Goal: Information Seeking & Learning: Find specific fact

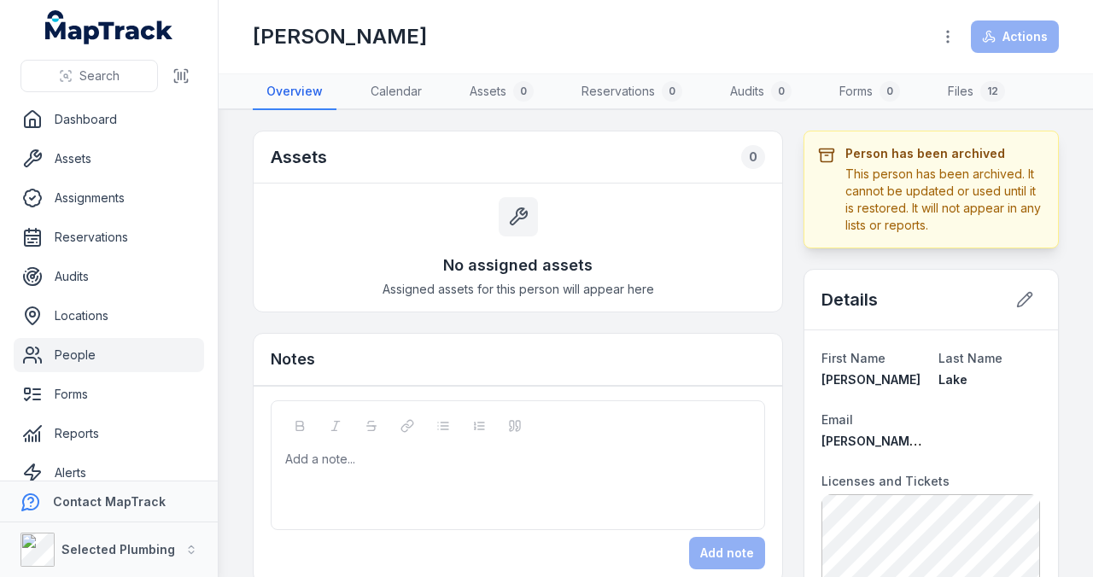
click at [70, 348] on link "People" at bounding box center [109, 355] width 190 height 34
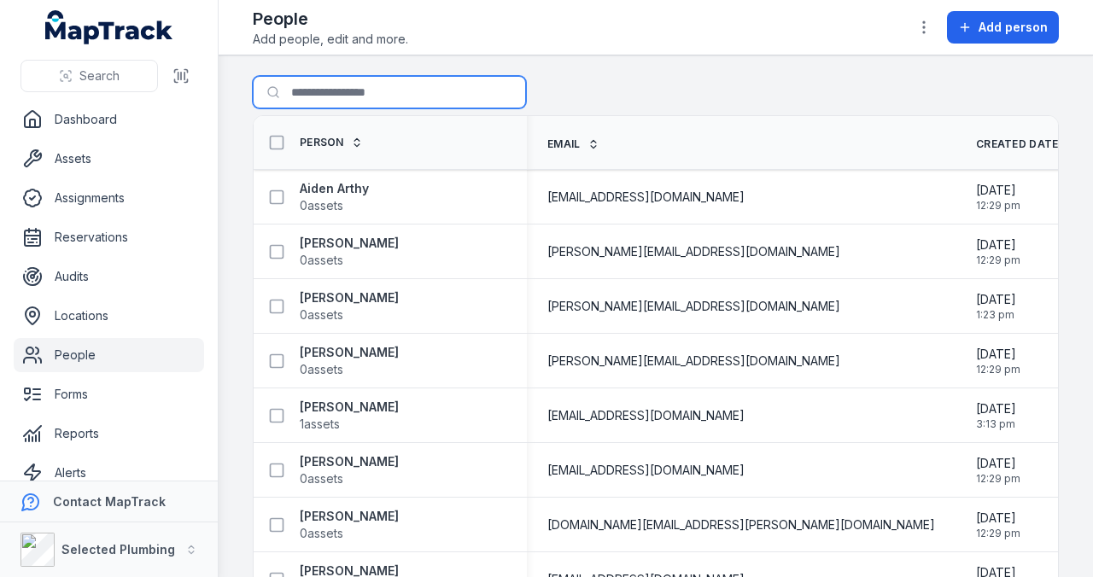
click at [357, 92] on input "Search for people" at bounding box center [389, 92] width 273 height 32
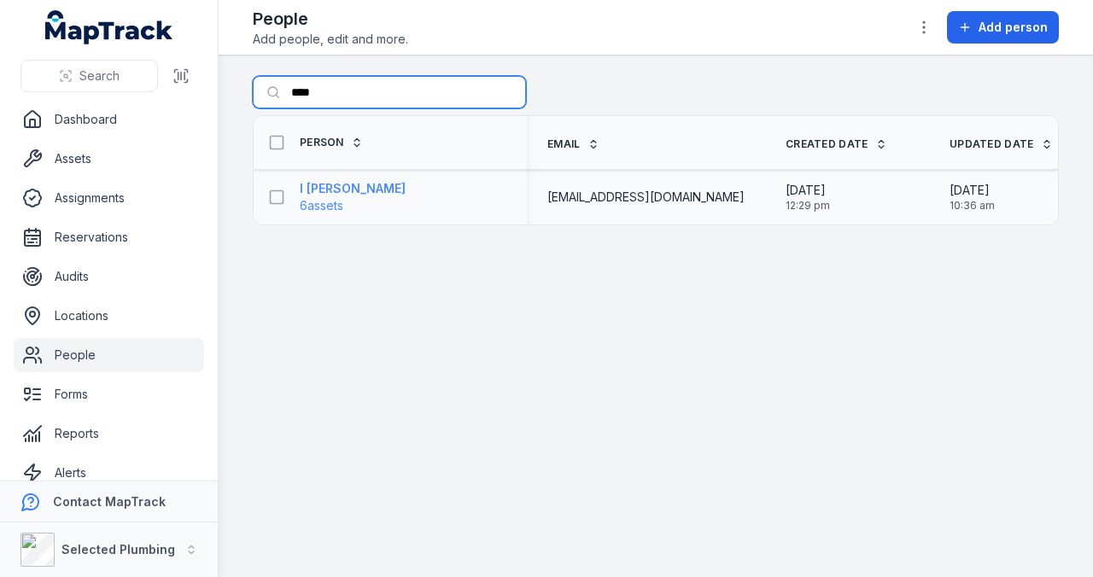
type input "****"
click at [366, 183] on strong "I [PERSON_NAME]" at bounding box center [353, 188] width 106 height 17
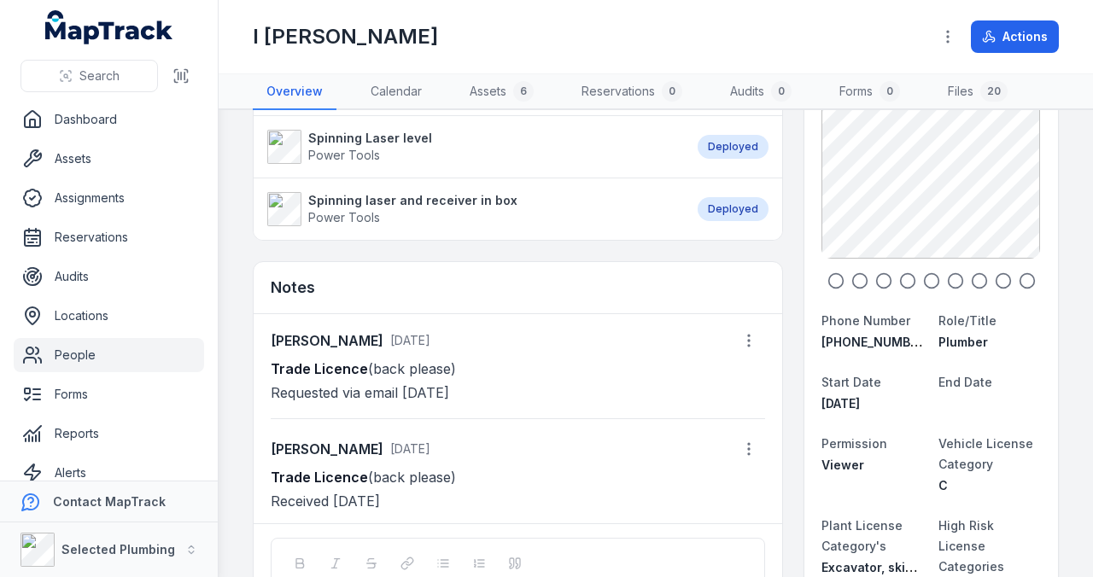
scroll to position [342, 0]
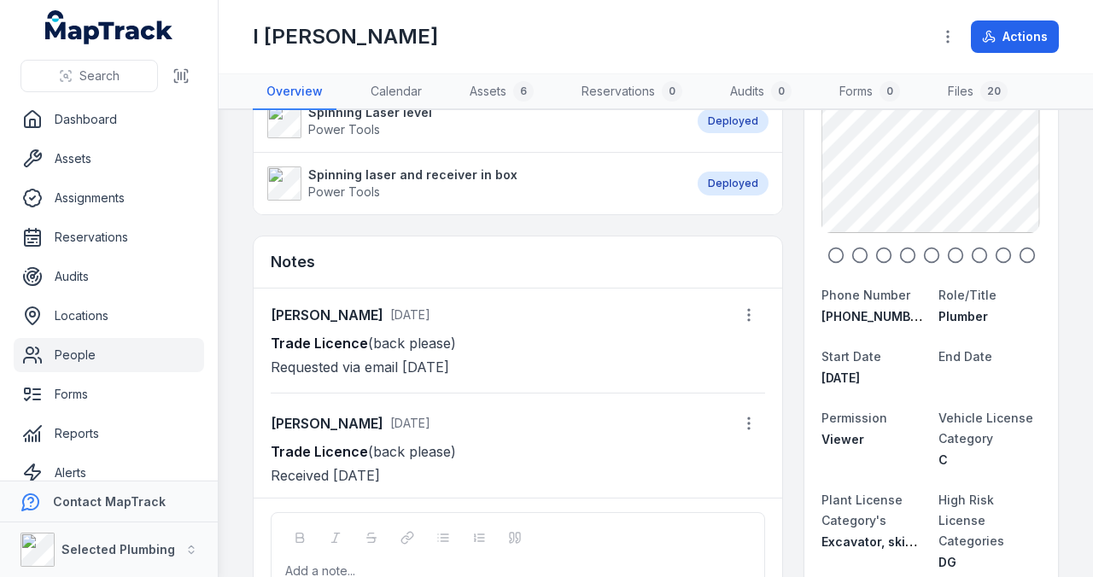
click at [906, 300] on dl "First Name I Nyoman Last Name Putra Email [EMAIL_ADDRESS][DOMAIN_NAME] Licenses…" at bounding box center [931, 553] width 219 height 1370
click at [89, 356] on link "People" at bounding box center [109, 355] width 190 height 34
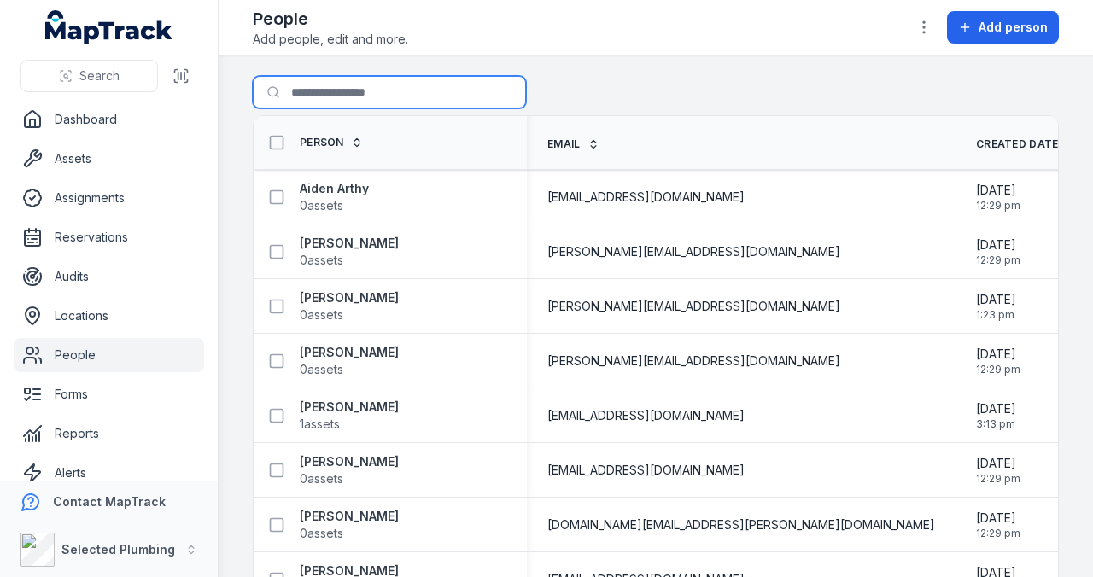
click at [336, 91] on input "Search for people" at bounding box center [389, 92] width 273 height 32
type input "****"
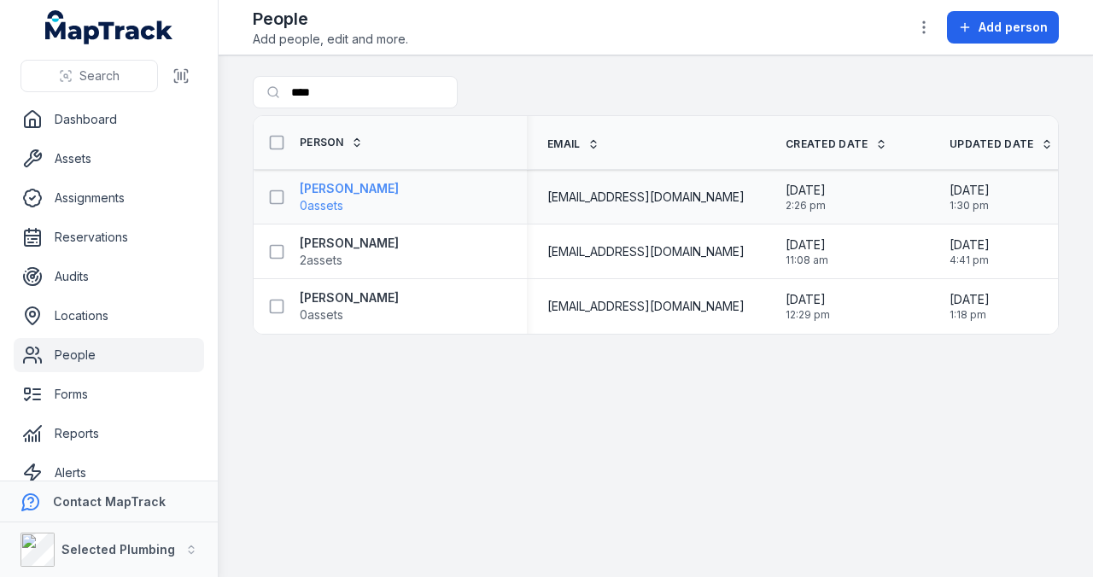
click at [354, 190] on strong "[PERSON_NAME]" at bounding box center [349, 188] width 99 height 17
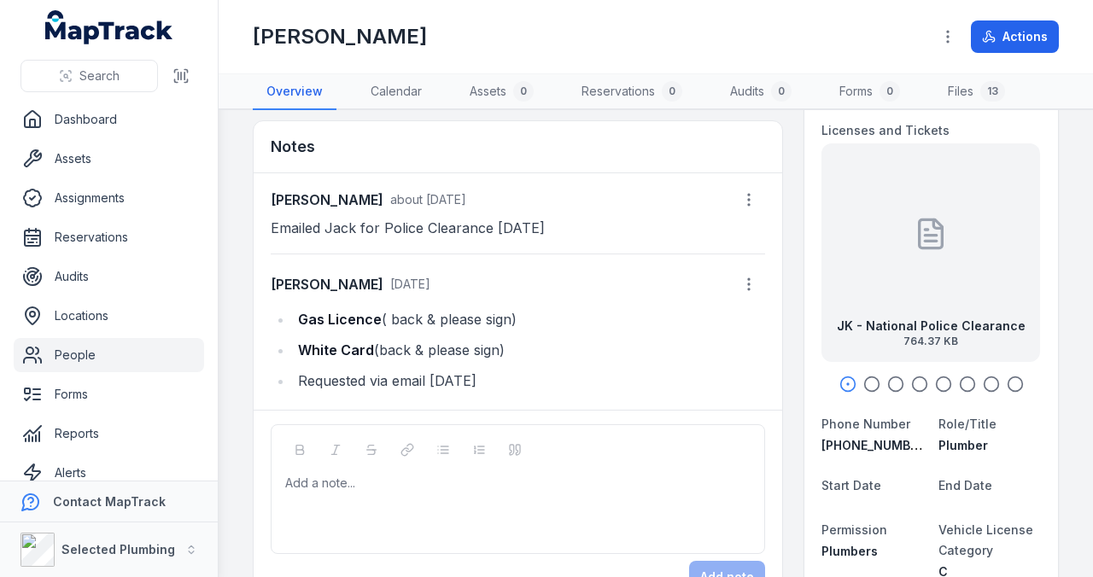
scroll to position [227, 0]
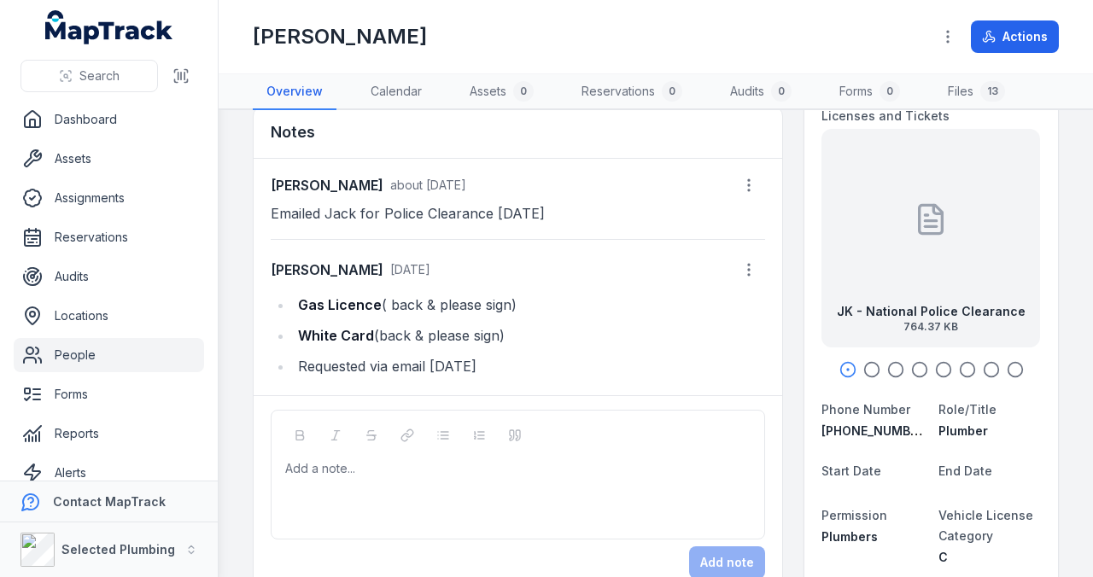
click at [921, 230] on icon at bounding box center [931, 219] width 23 height 28
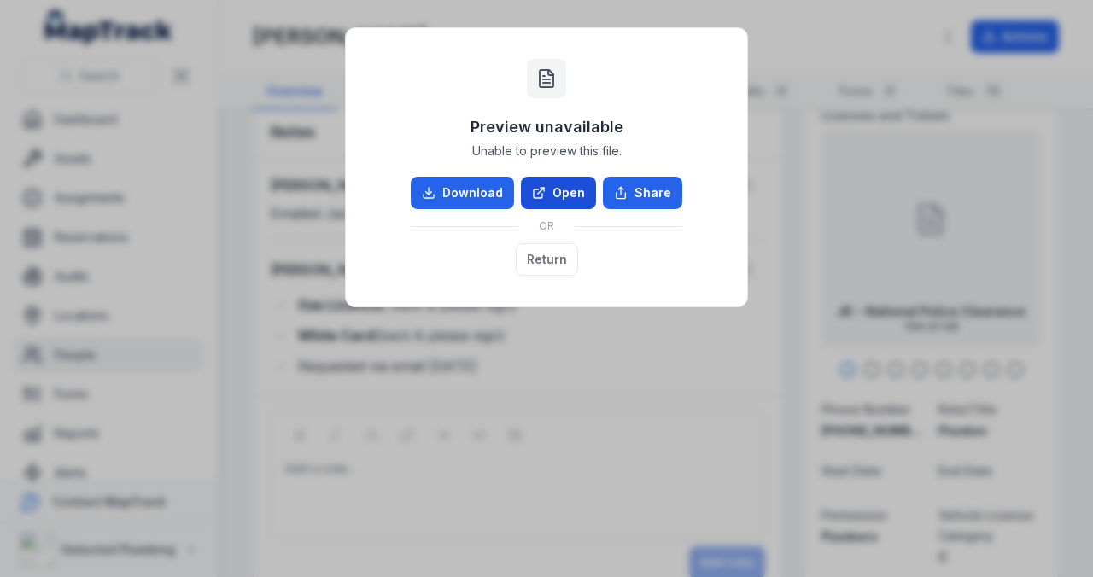
click at [593, 200] on link "Open" at bounding box center [558, 193] width 75 height 32
click at [530, 258] on button "Return" at bounding box center [547, 259] width 62 height 32
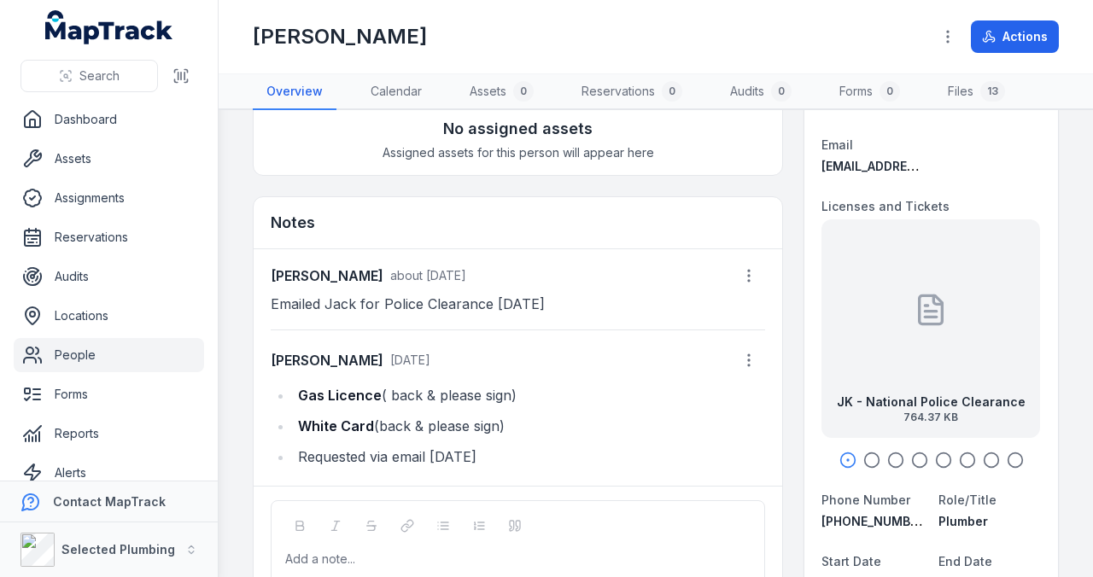
scroll to position [171, 0]
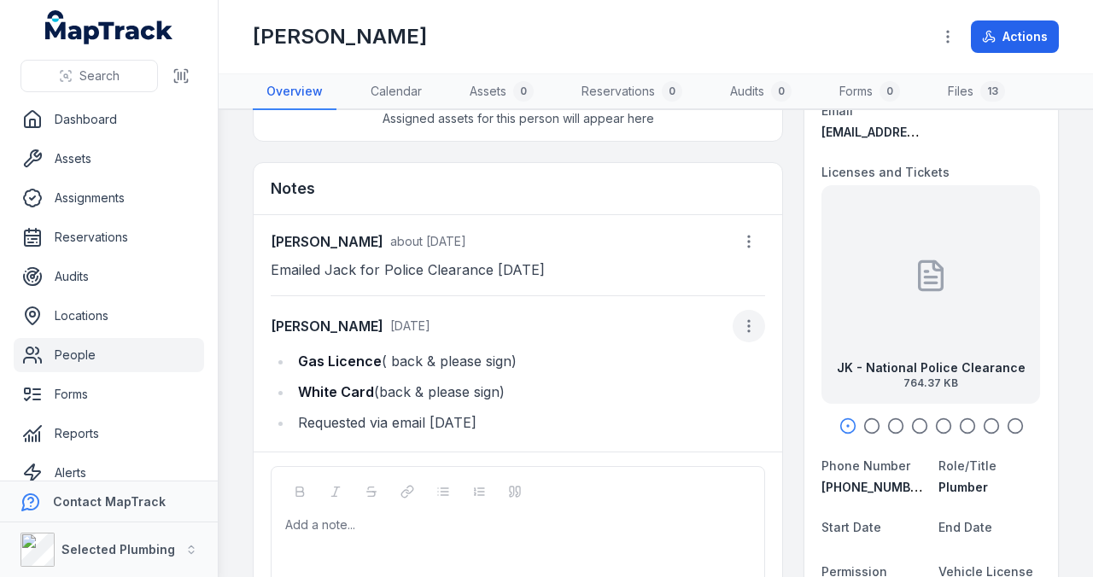
click at [745, 320] on icon "button" at bounding box center [748, 326] width 17 height 17
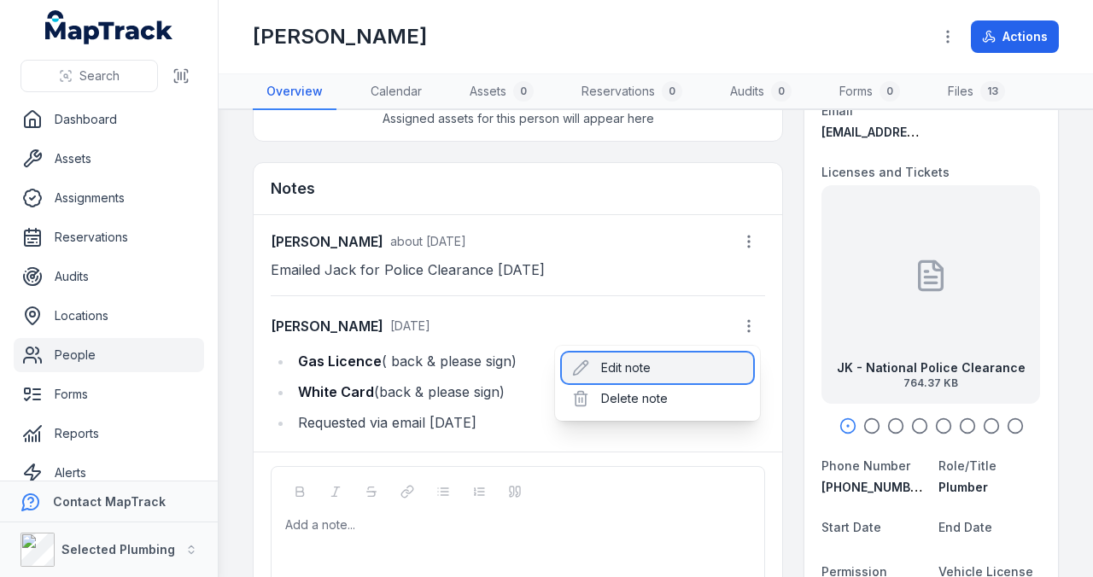
click at [654, 366] on div "Edit note" at bounding box center [657, 368] width 191 height 31
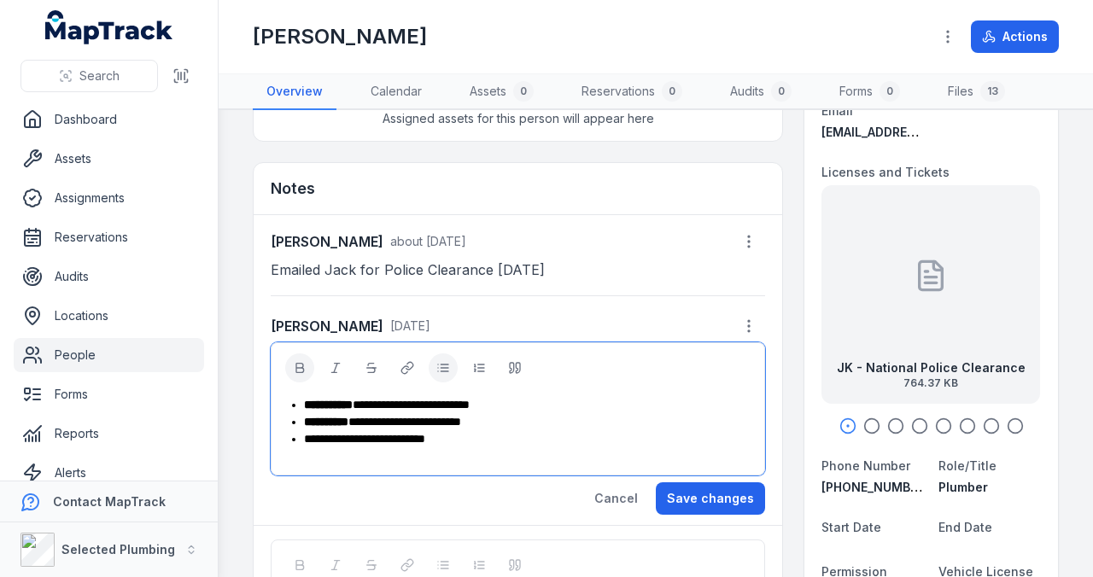
click at [478, 435] on div "**********" at bounding box center [527, 438] width 447 height 17
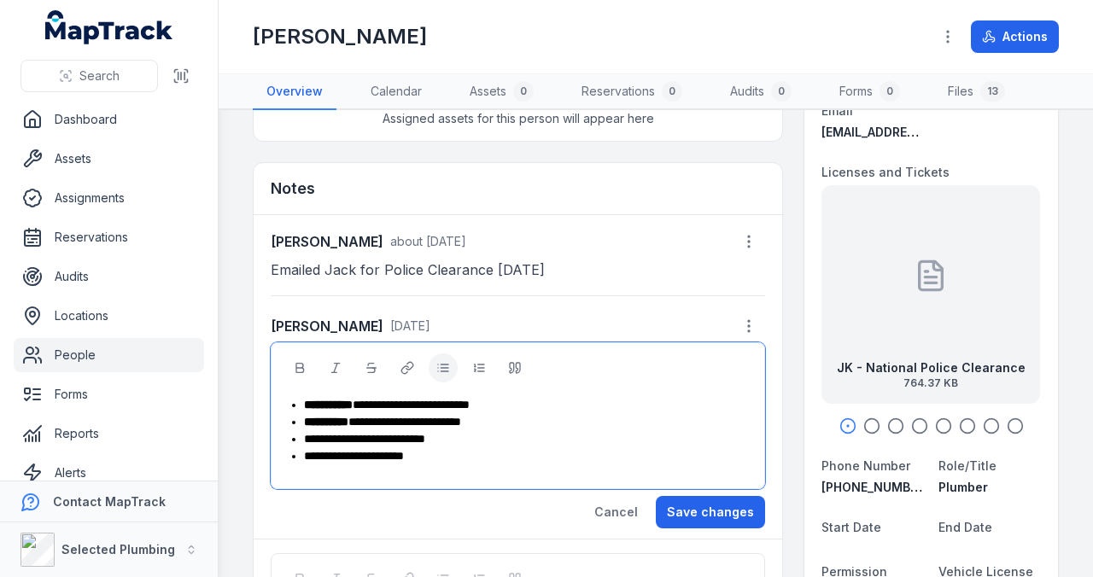
click at [425, 433] on span "**********" at bounding box center [364, 439] width 121 height 12
click at [693, 503] on button "Save changes" at bounding box center [710, 512] width 109 height 32
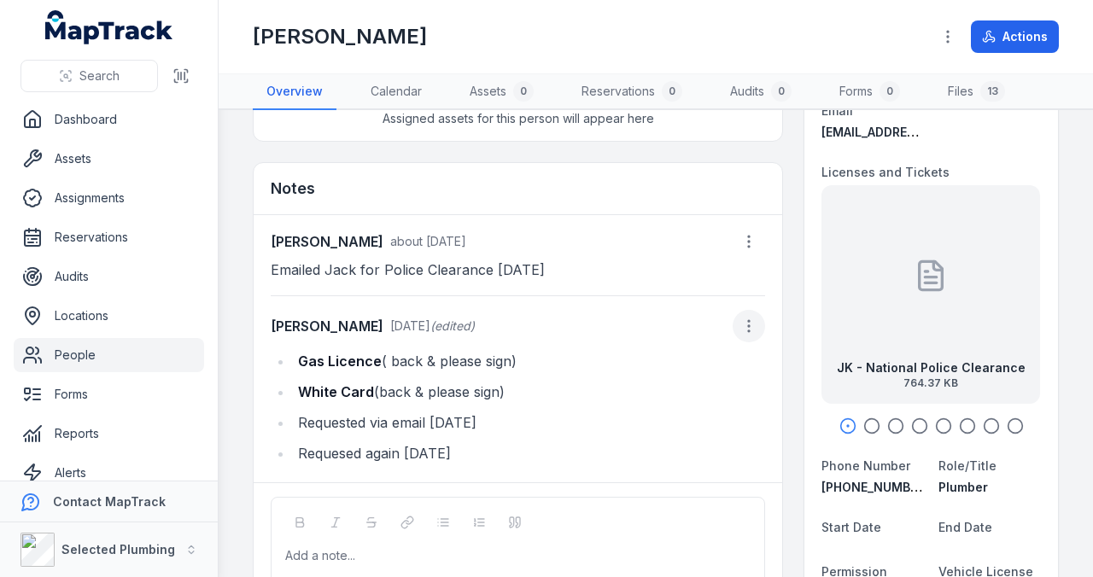
click at [745, 319] on icon "button" at bounding box center [748, 326] width 17 height 17
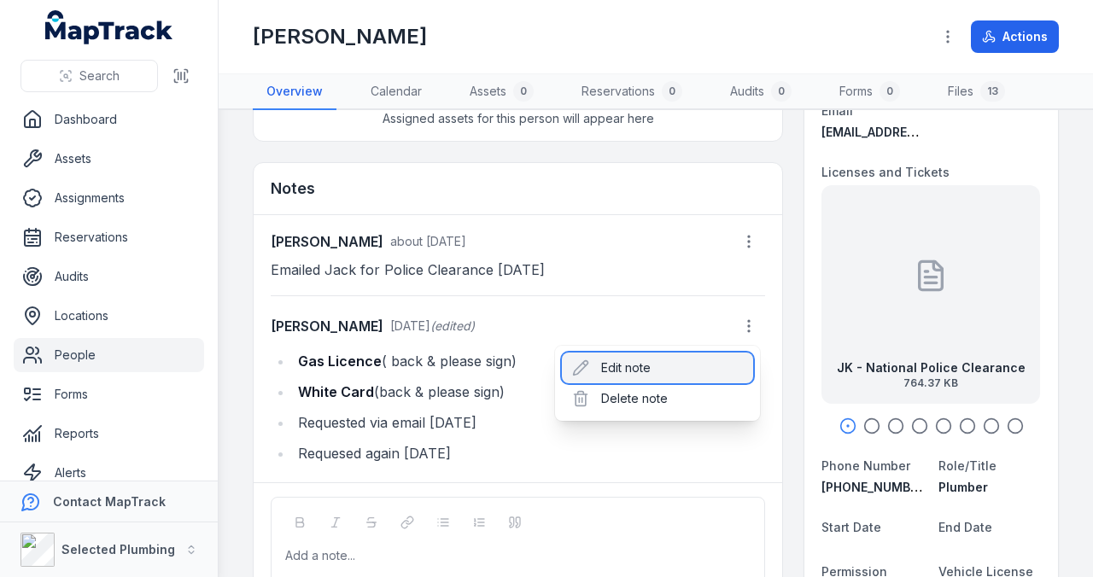
click at [646, 360] on div "Edit note" at bounding box center [657, 368] width 191 height 31
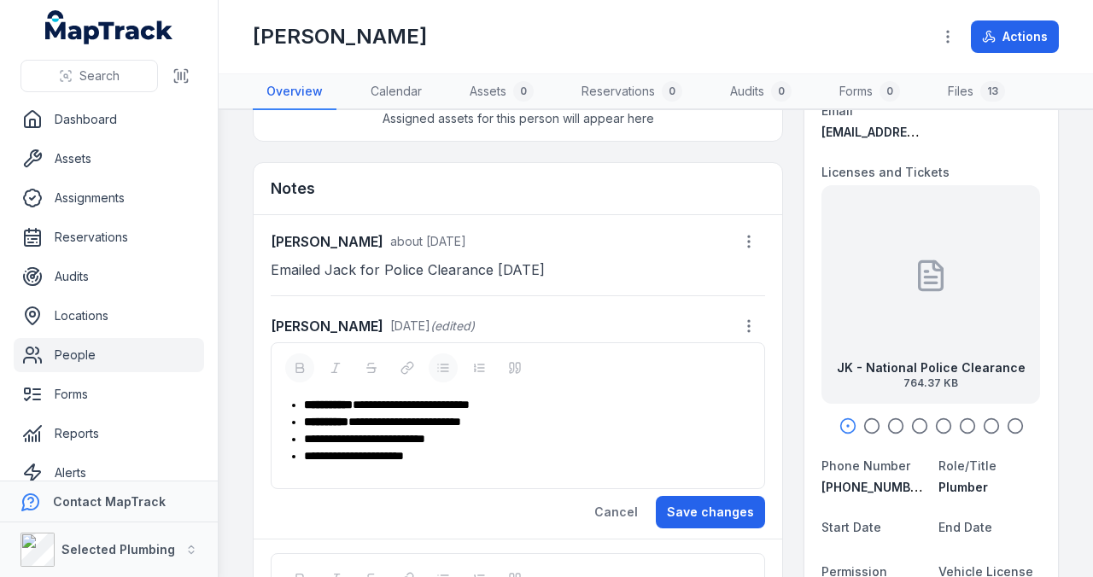
click at [343, 451] on span "**********" at bounding box center [354, 456] width 100 height 12
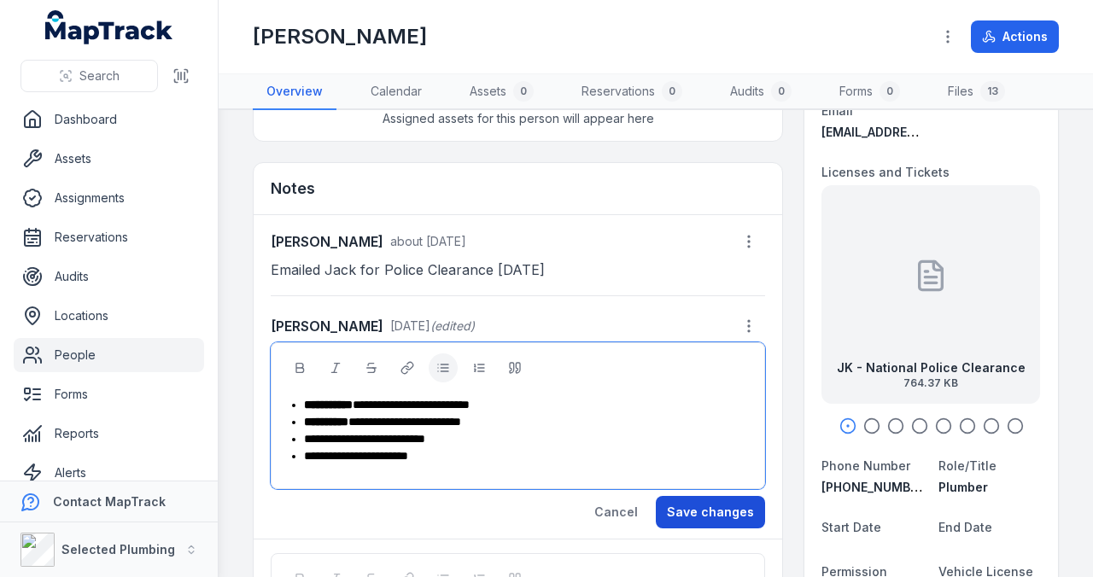
click at [711, 507] on button "Save changes" at bounding box center [710, 512] width 109 height 32
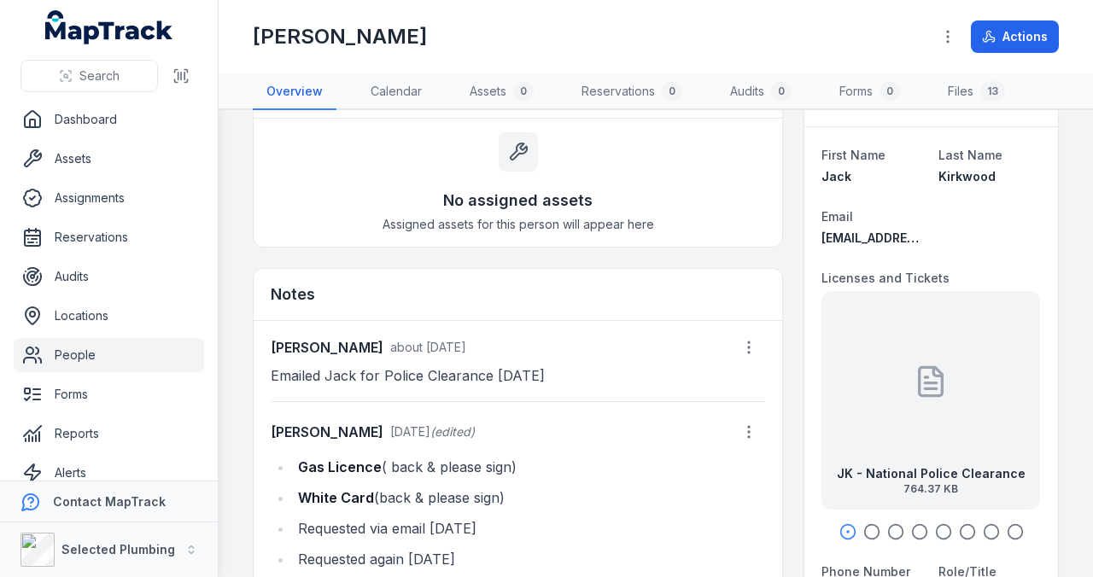
scroll to position [0, 0]
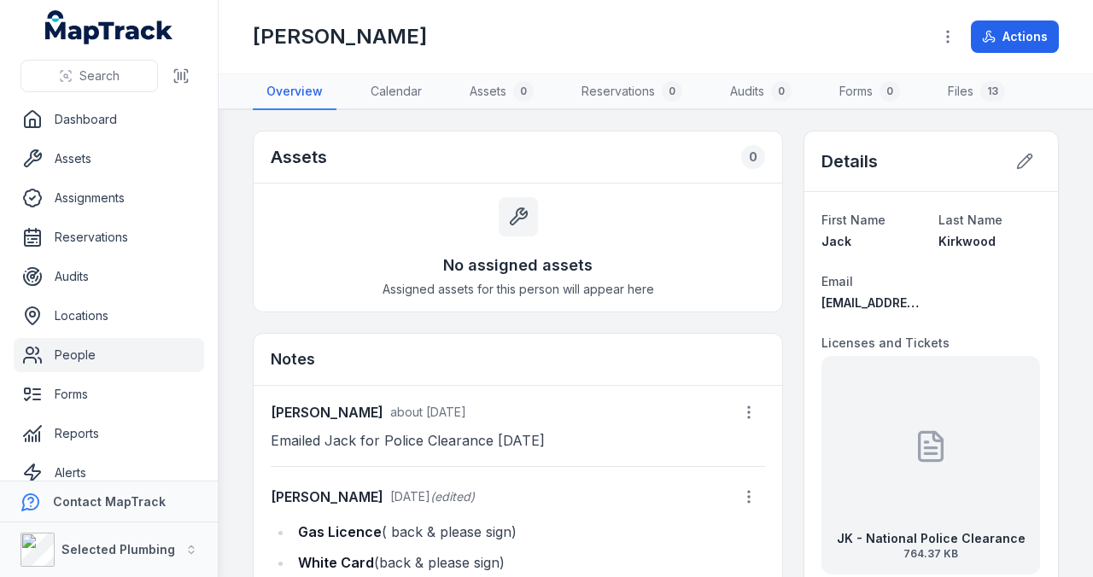
click at [80, 357] on link "People" at bounding box center [109, 355] width 190 height 34
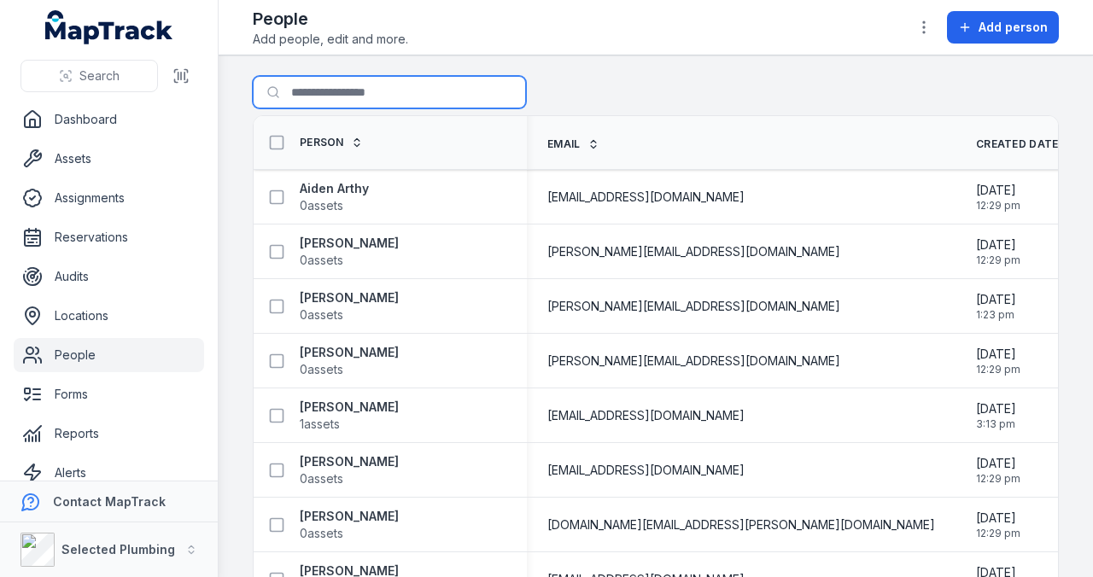
click at [331, 97] on input "Search for people" at bounding box center [389, 92] width 273 height 32
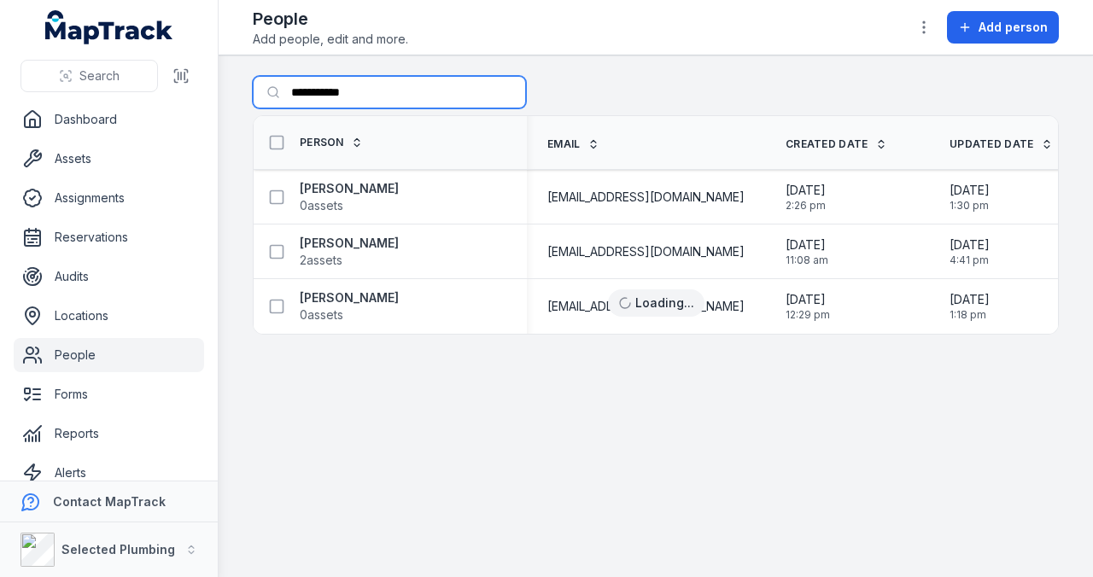
type input "**********"
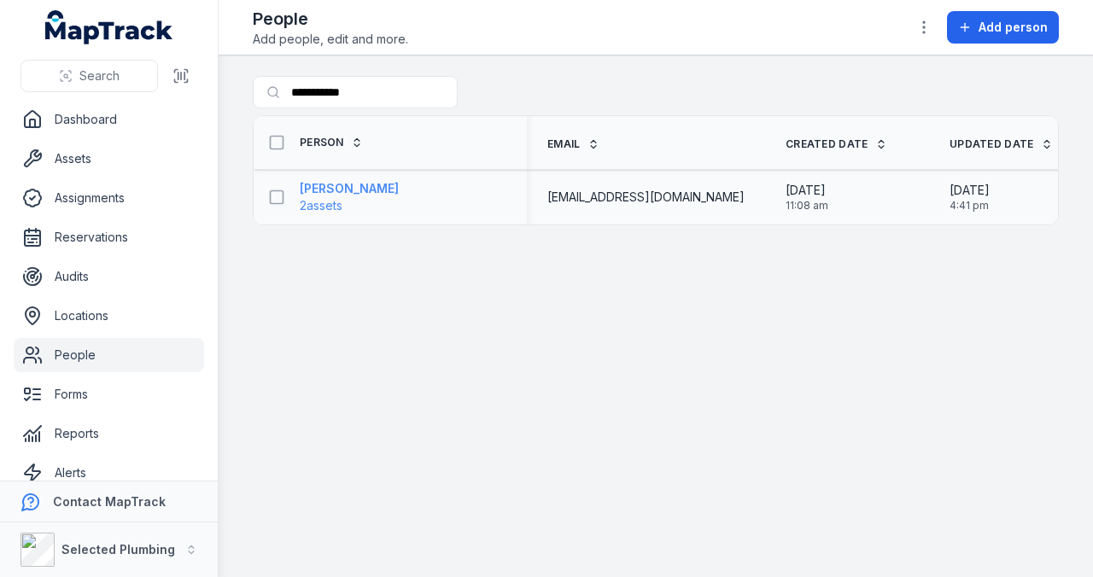
click at [319, 185] on strong "[PERSON_NAME]" at bounding box center [349, 188] width 99 height 17
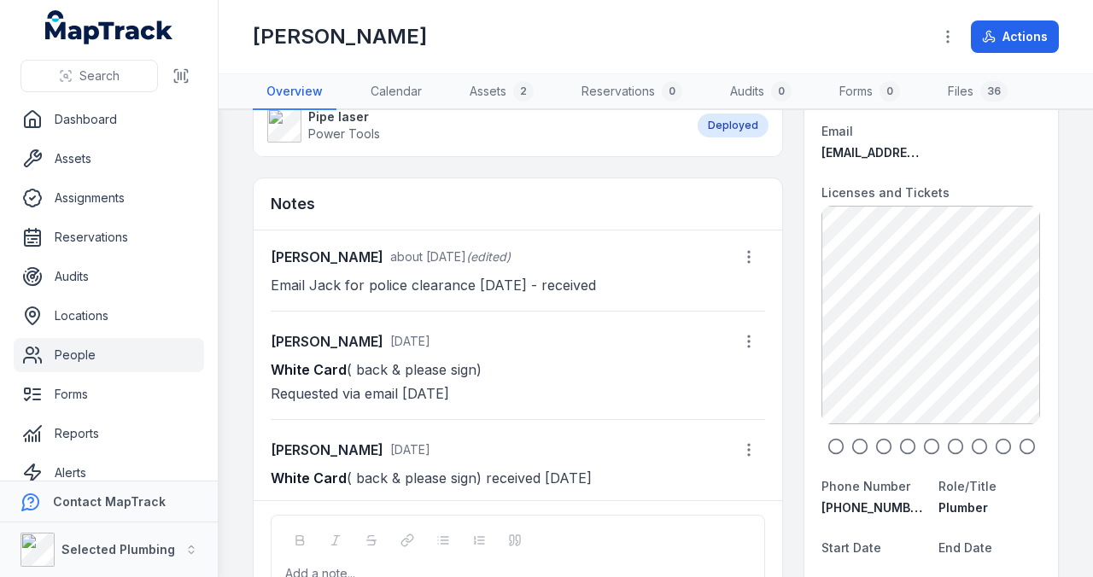
scroll to position [171, 0]
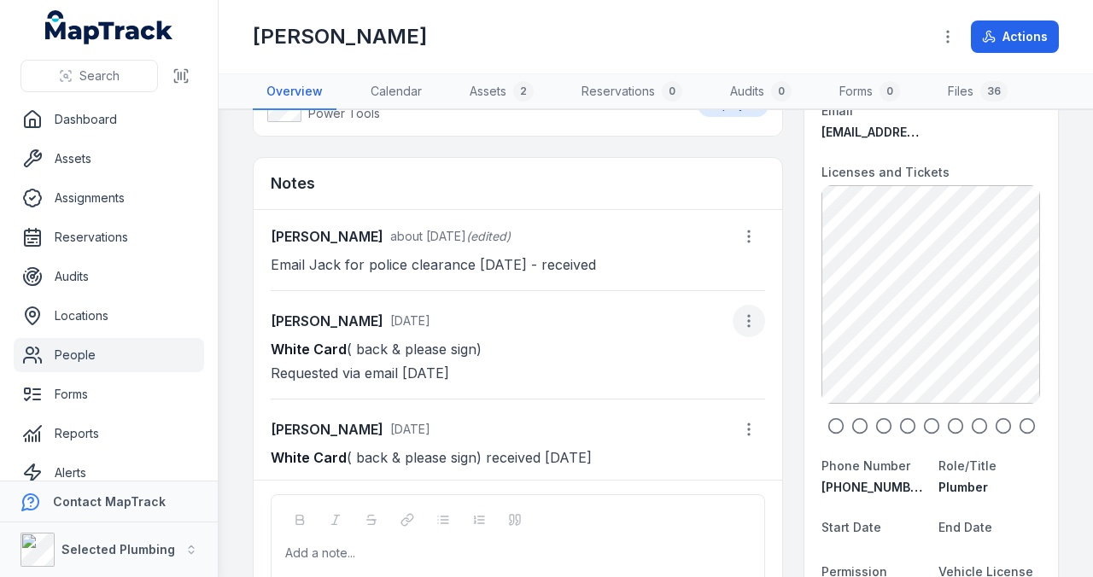
click at [745, 314] on icon "button" at bounding box center [748, 321] width 17 height 17
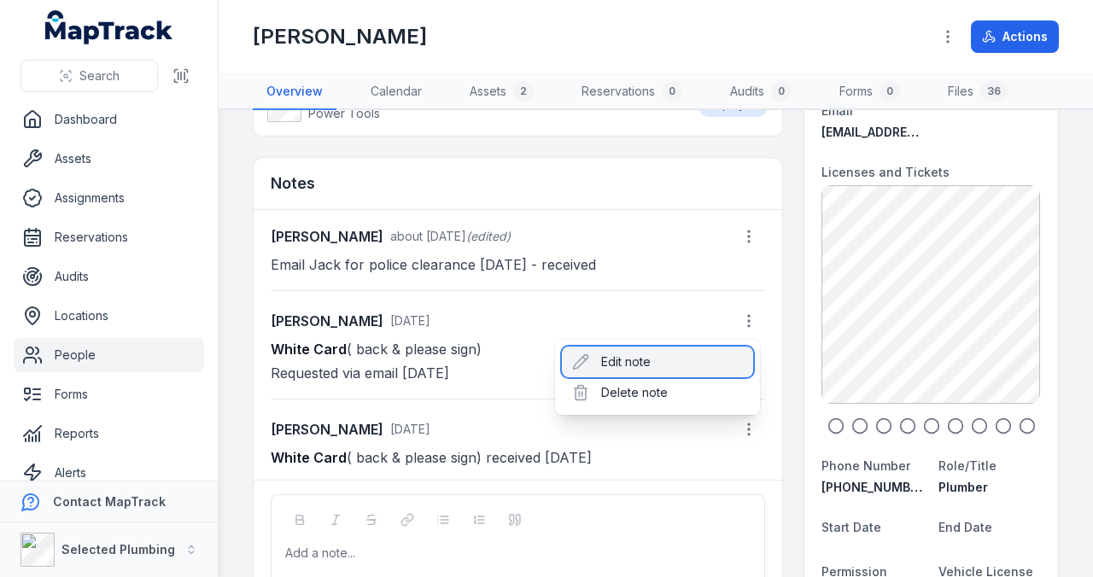
click at [610, 359] on div "Edit note" at bounding box center [657, 362] width 191 height 31
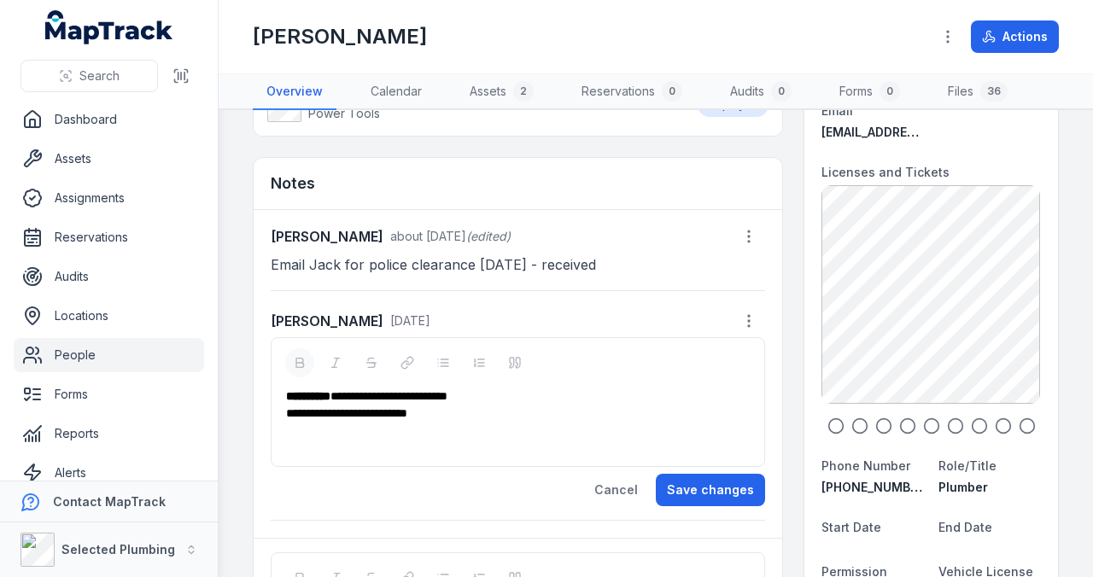
click at [407, 407] on span "**********" at bounding box center [346, 413] width 121 height 12
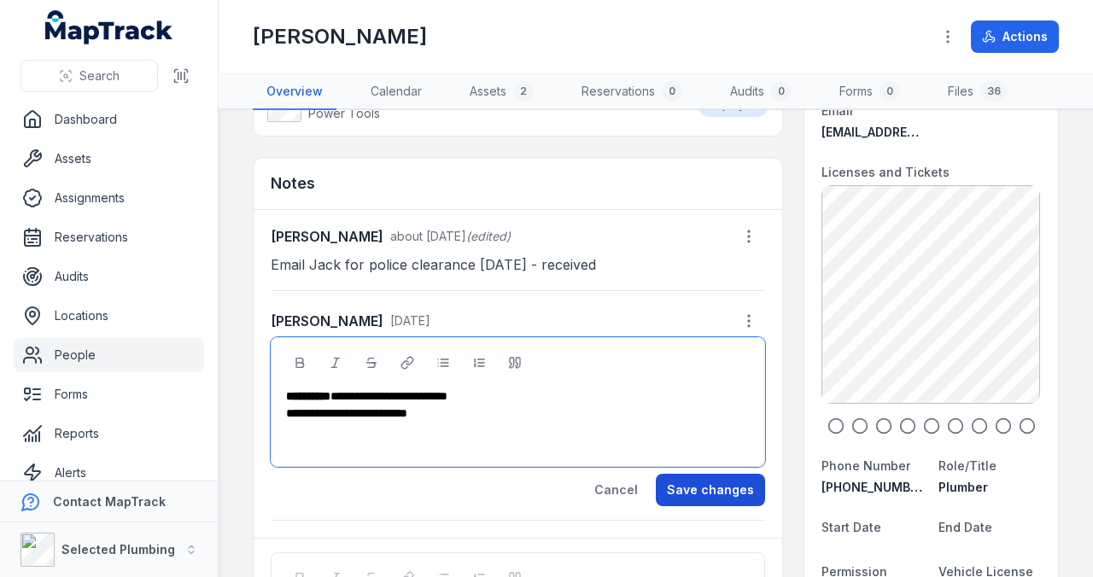
click at [715, 480] on button "Save changes" at bounding box center [710, 490] width 109 height 32
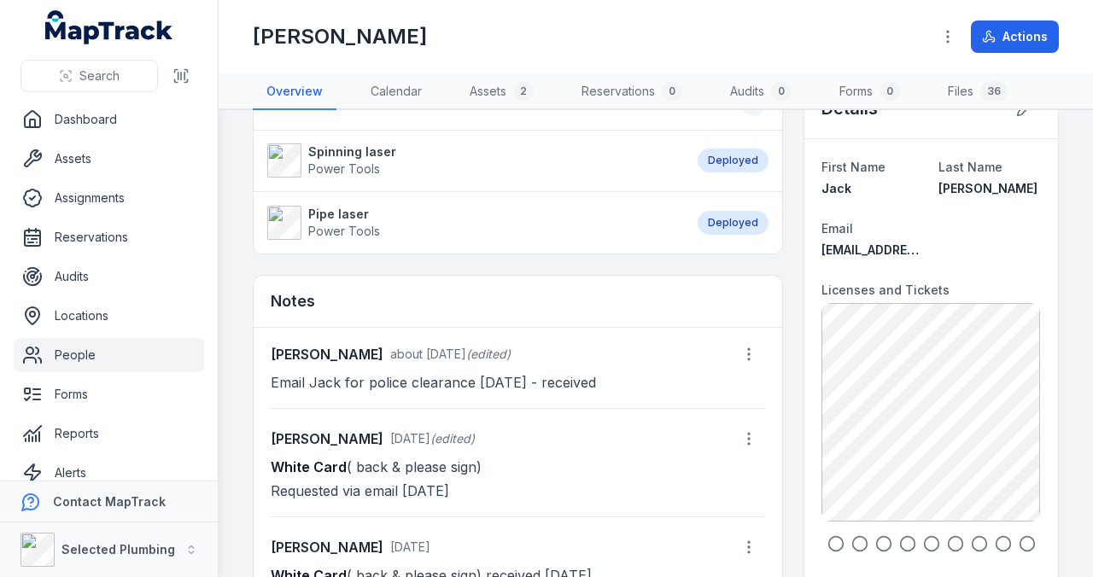
scroll to position [0, 0]
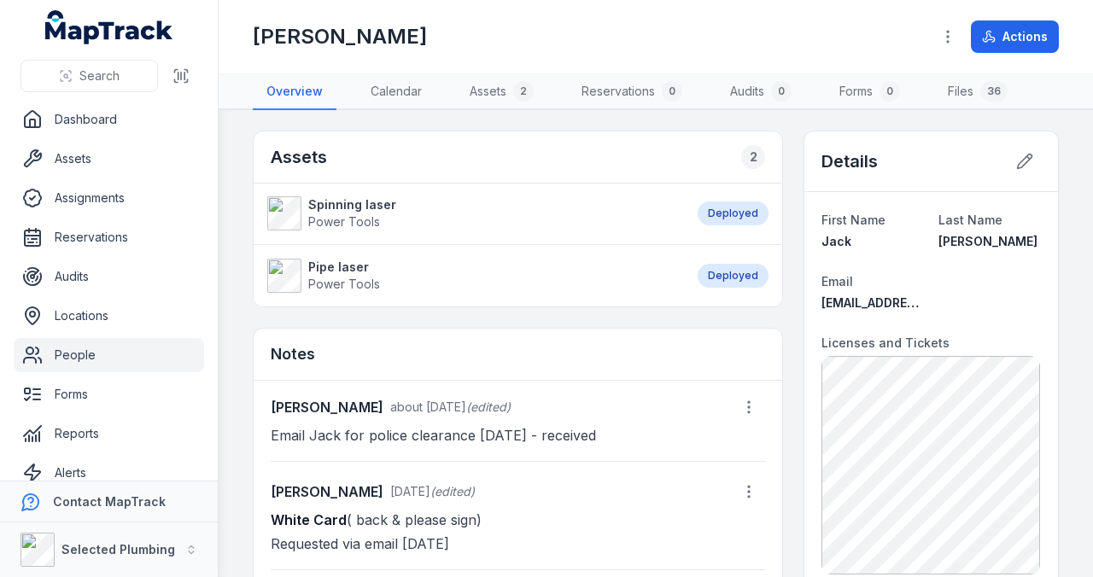
click at [73, 351] on link "People" at bounding box center [109, 355] width 190 height 34
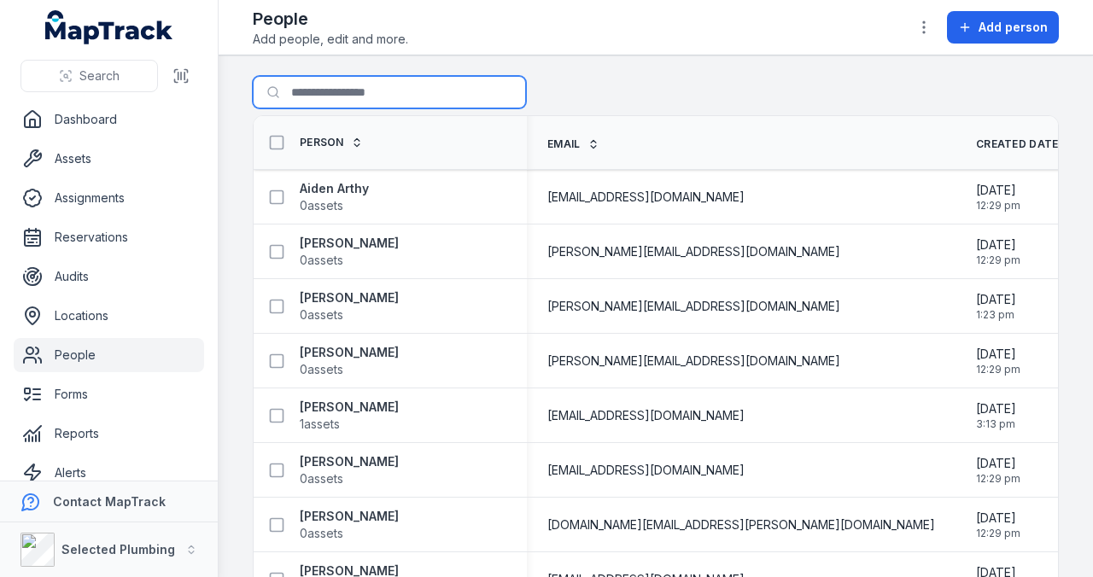
click at [369, 85] on input "Search for people" at bounding box center [389, 92] width 273 height 32
type input "*****"
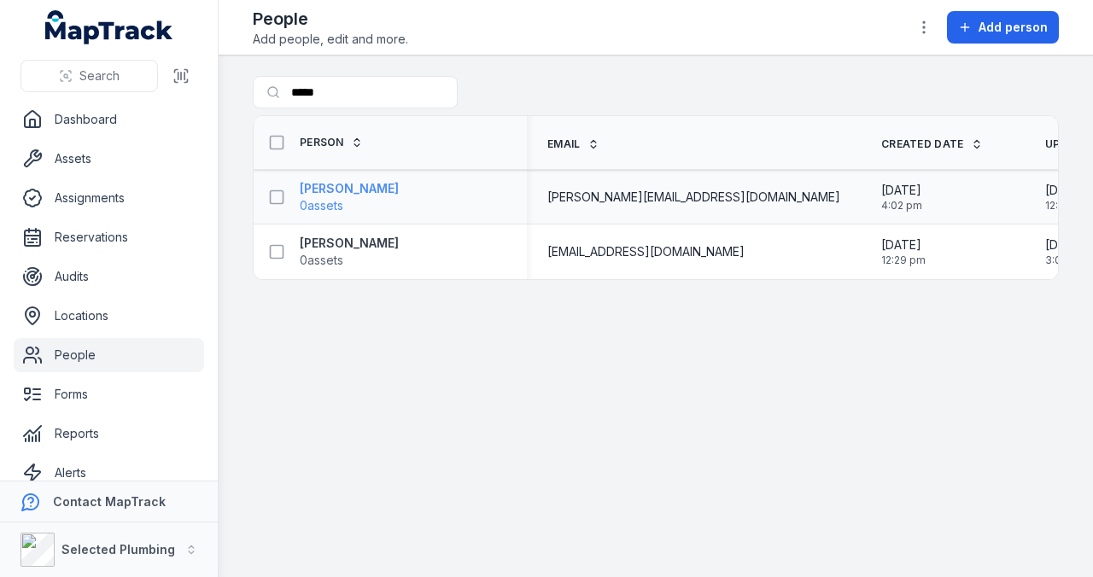
click at [329, 194] on strong "[PERSON_NAME]" at bounding box center [349, 188] width 99 height 17
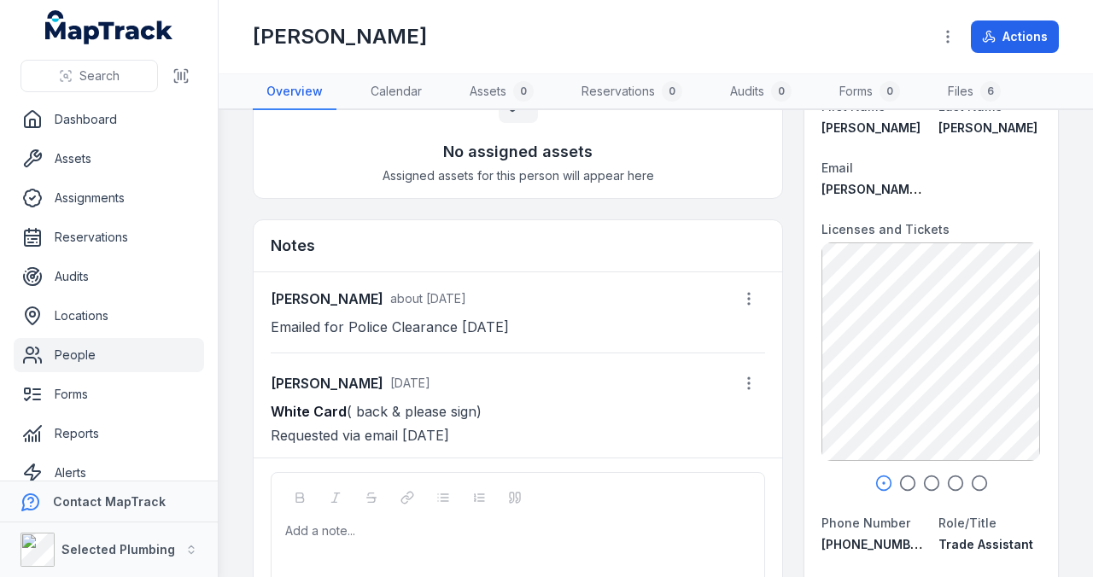
scroll to position [171, 0]
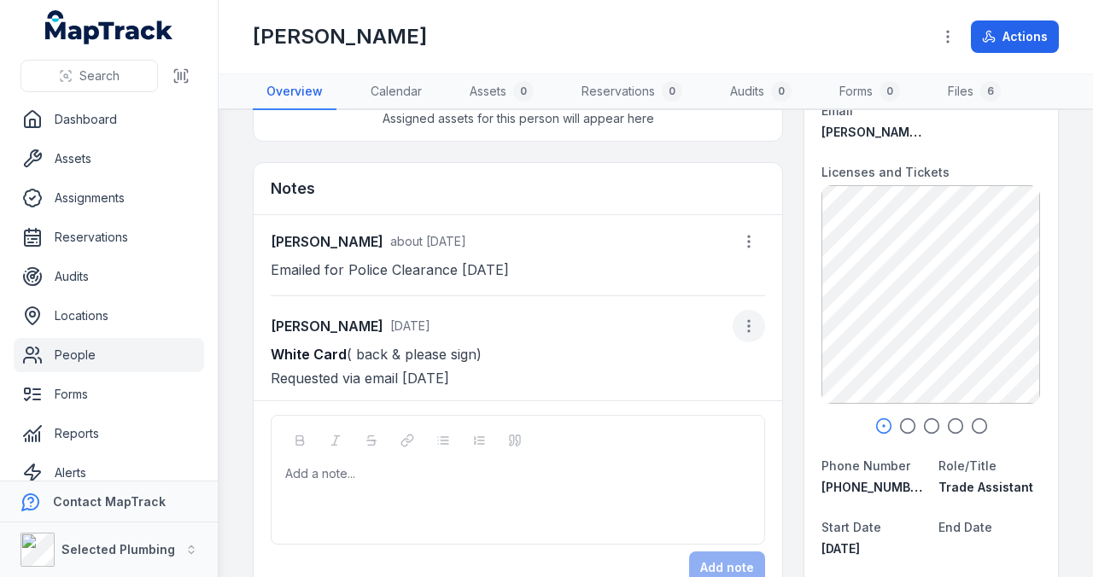
click at [746, 323] on icon "button" at bounding box center [748, 326] width 17 height 17
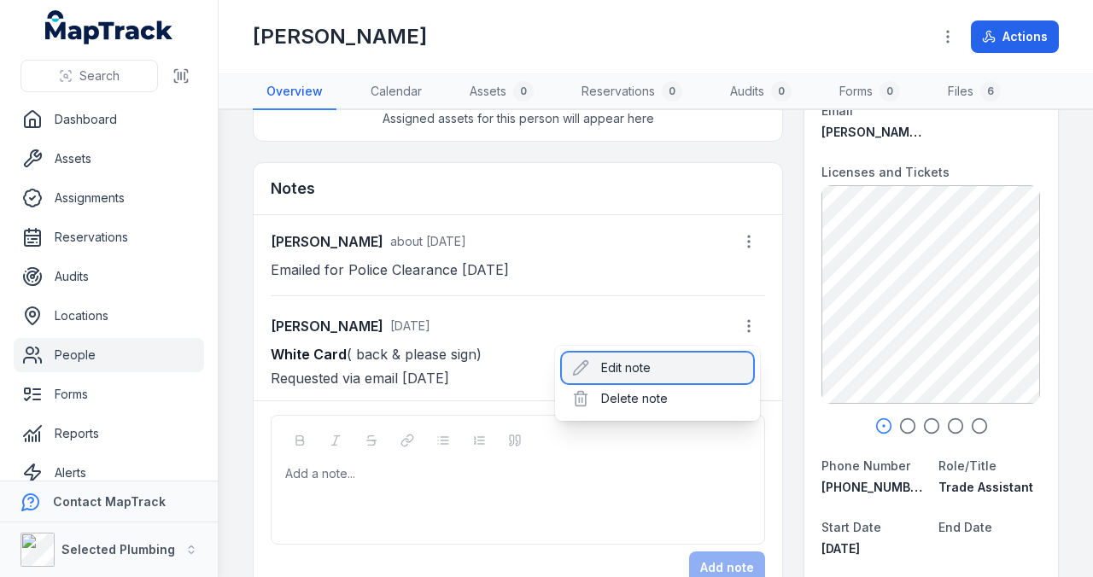
drag, startPoint x: 612, startPoint y: 366, endPoint x: 596, endPoint y: 366, distance: 15.4
click at [609, 366] on div "Edit note" at bounding box center [657, 368] width 191 height 31
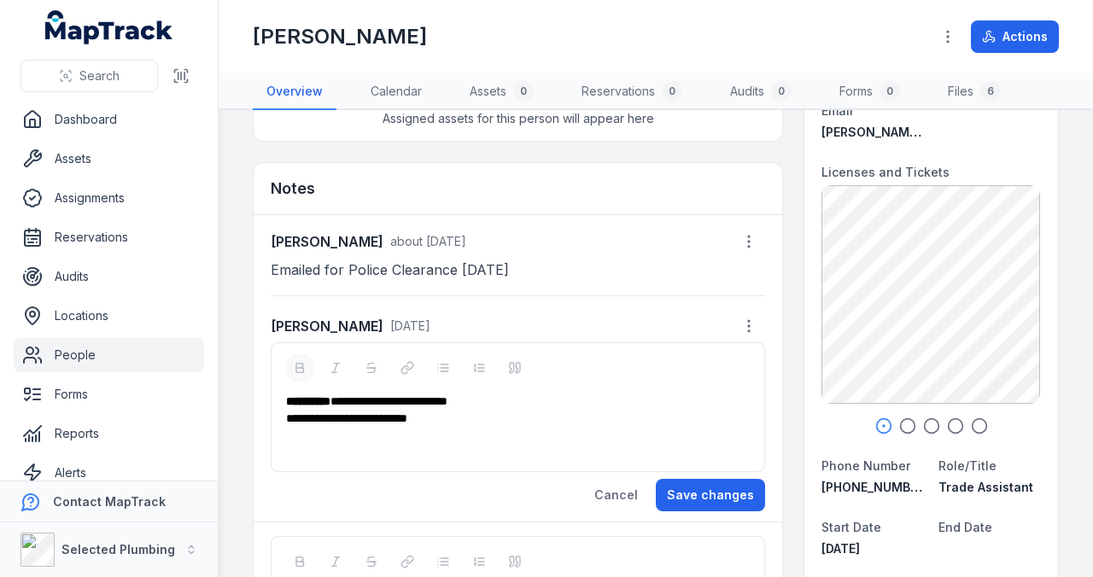
click at [407, 413] on span "**********" at bounding box center [346, 419] width 121 height 12
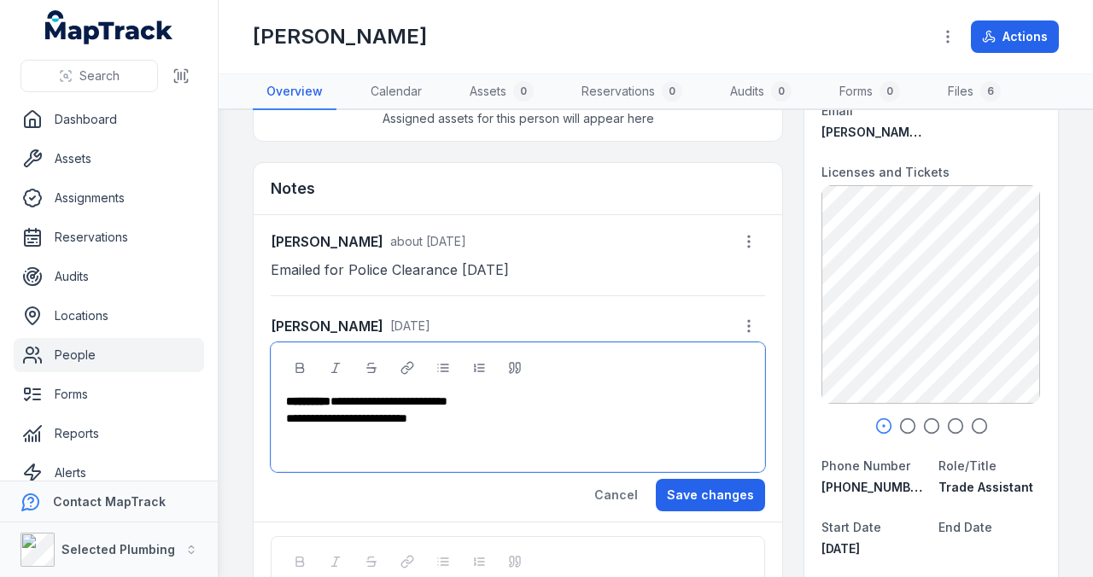
click at [407, 413] on span "**********" at bounding box center [346, 419] width 121 height 12
click at [382, 413] on span "**********" at bounding box center [334, 419] width 96 height 12
click at [285, 430] on div "**********" at bounding box center [517, 418] width 465 height 51
click at [719, 490] on button "Save changes" at bounding box center [710, 495] width 109 height 32
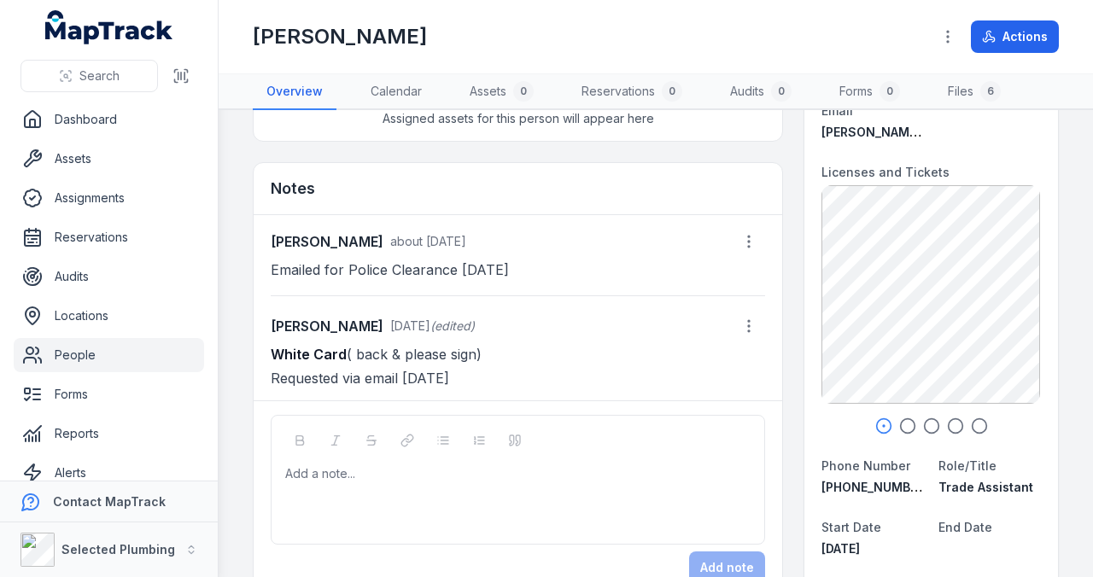
click at [900, 423] on icon "button" at bounding box center [907, 426] width 17 height 17
click at [923, 421] on icon "button" at bounding box center [931, 426] width 17 height 17
click at [950, 422] on icon "button" at bounding box center [955, 426] width 17 height 17
click at [880, 424] on icon "button" at bounding box center [883, 426] width 17 height 17
click at [907, 422] on circle "button" at bounding box center [907, 426] width 15 height 15
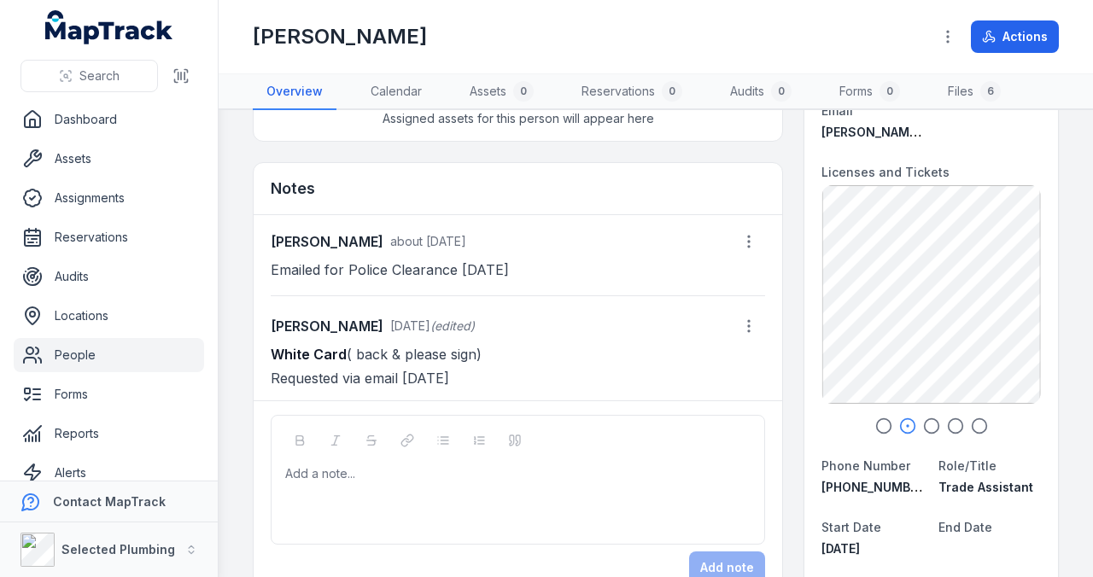
click at [923, 421] on icon "button" at bounding box center [931, 426] width 17 height 17
click at [949, 422] on icon "button" at bounding box center [955, 426] width 17 height 17
click at [978, 422] on icon "button" at bounding box center [979, 426] width 17 height 17
click at [951, 337] on div "JB Police Certificate-Working with Children [DATE] 264.72 KB" at bounding box center [930, 294] width 219 height 219
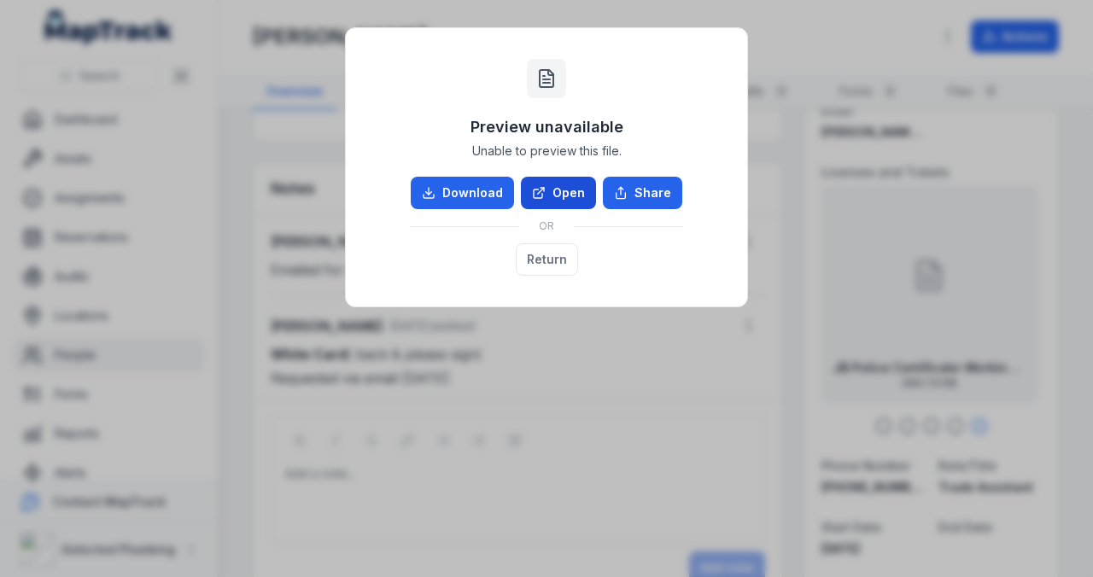
click at [571, 202] on link "Open" at bounding box center [558, 193] width 75 height 32
click at [544, 268] on button "Return" at bounding box center [547, 259] width 62 height 32
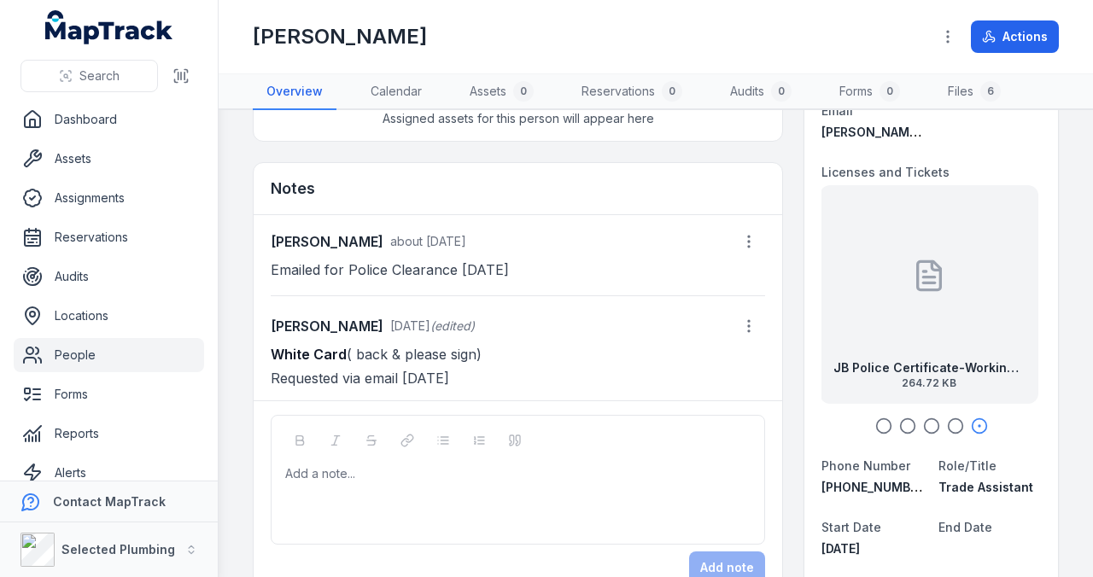
click at [76, 354] on link "People" at bounding box center [109, 355] width 190 height 34
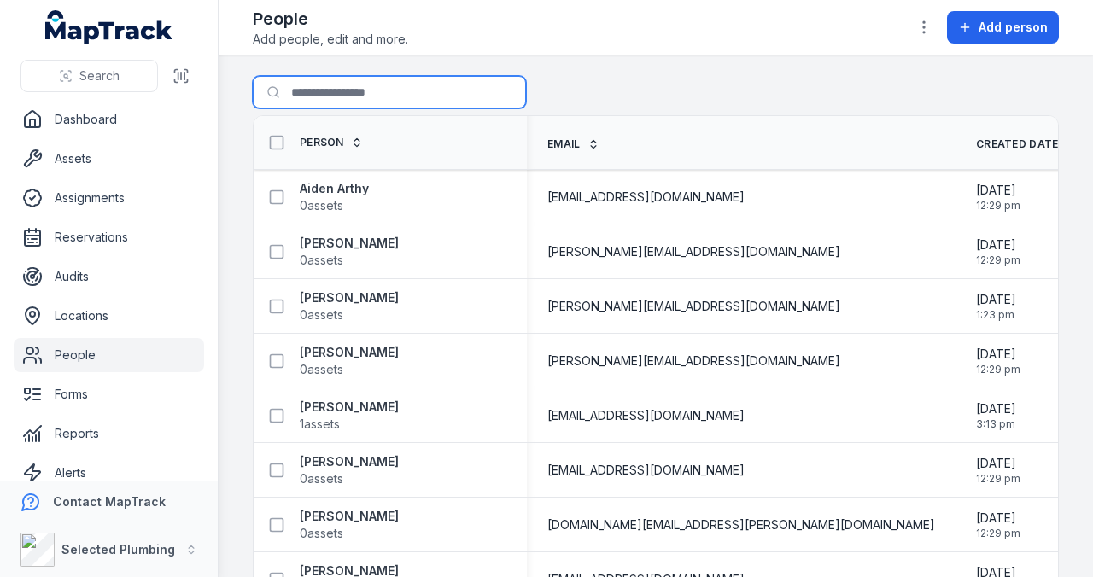
click at [331, 97] on input "Search for people" at bounding box center [389, 92] width 273 height 32
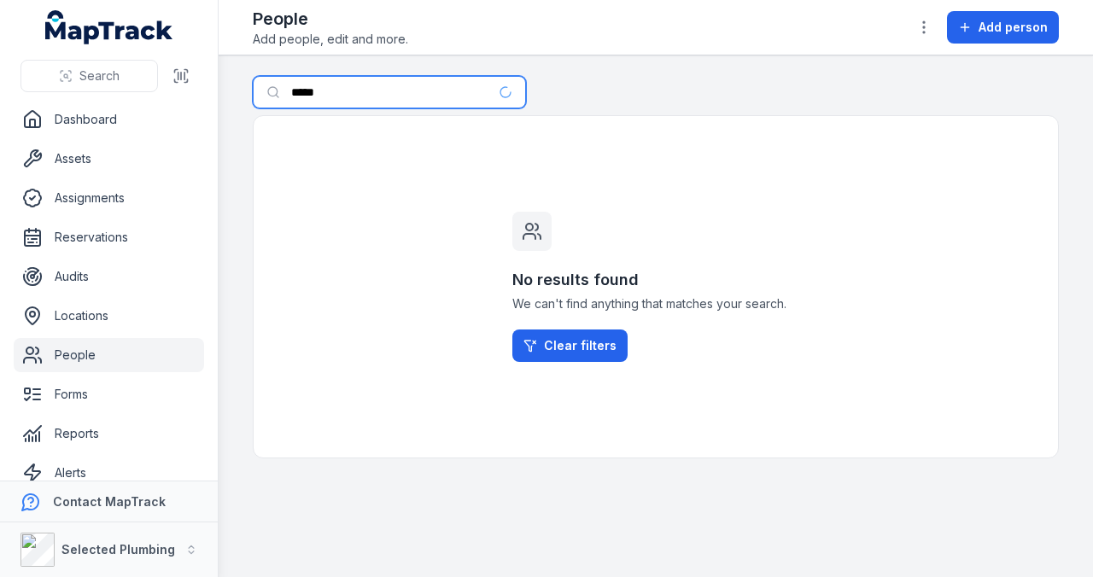
type input "*****"
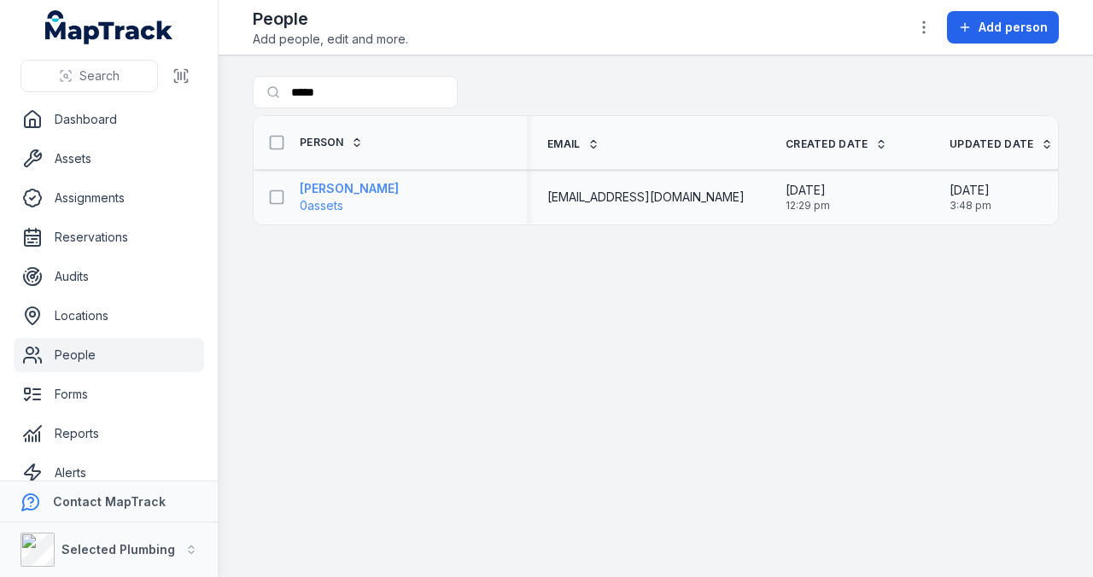
click at [319, 197] on span "0 assets" at bounding box center [322, 205] width 44 height 17
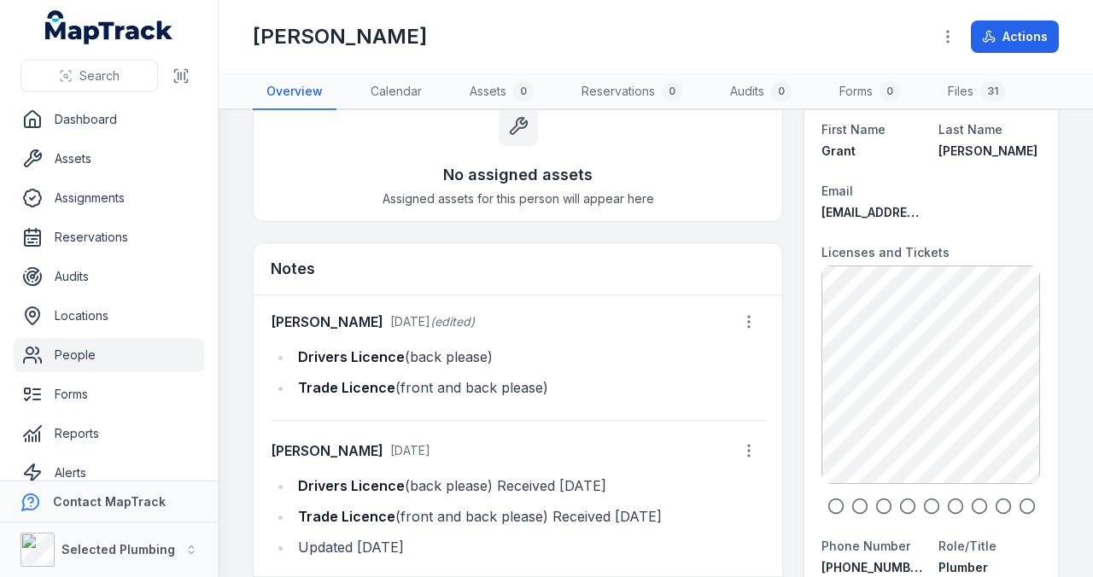
scroll to position [171, 0]
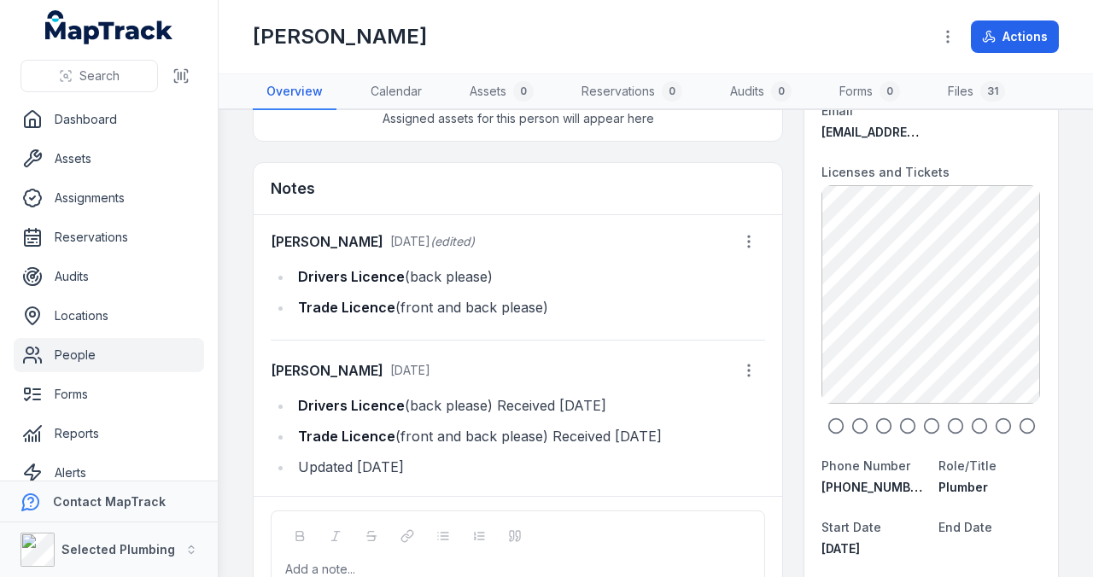
click at [82, 348] on link "People" at bounding box center [109, 355] width 190 height 34
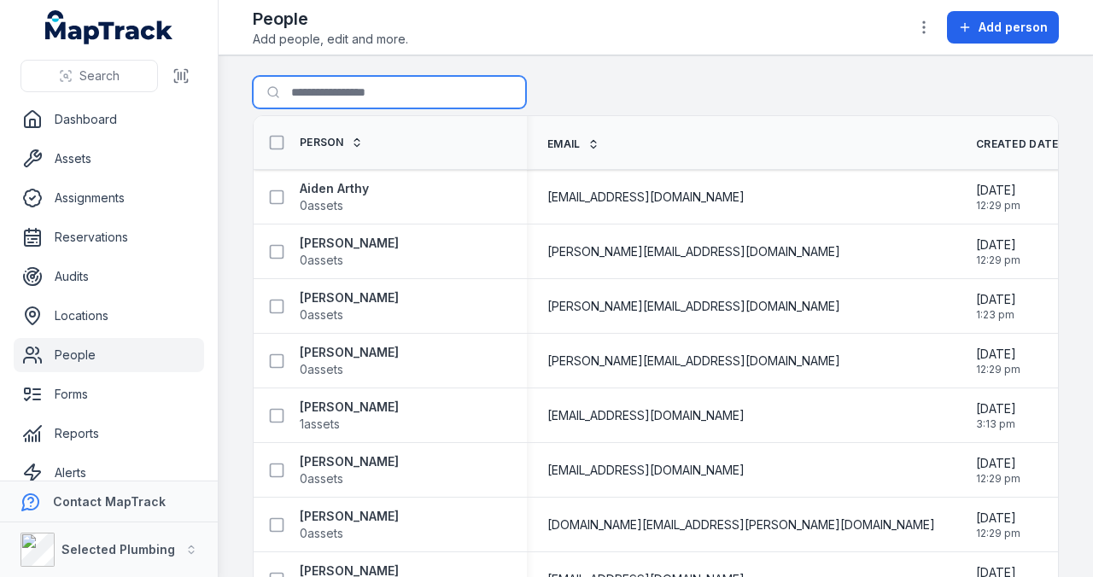
click at [296, 96] on input "Search for people" at bounding box center [389, 92] width 273 height 32
type input "*****"
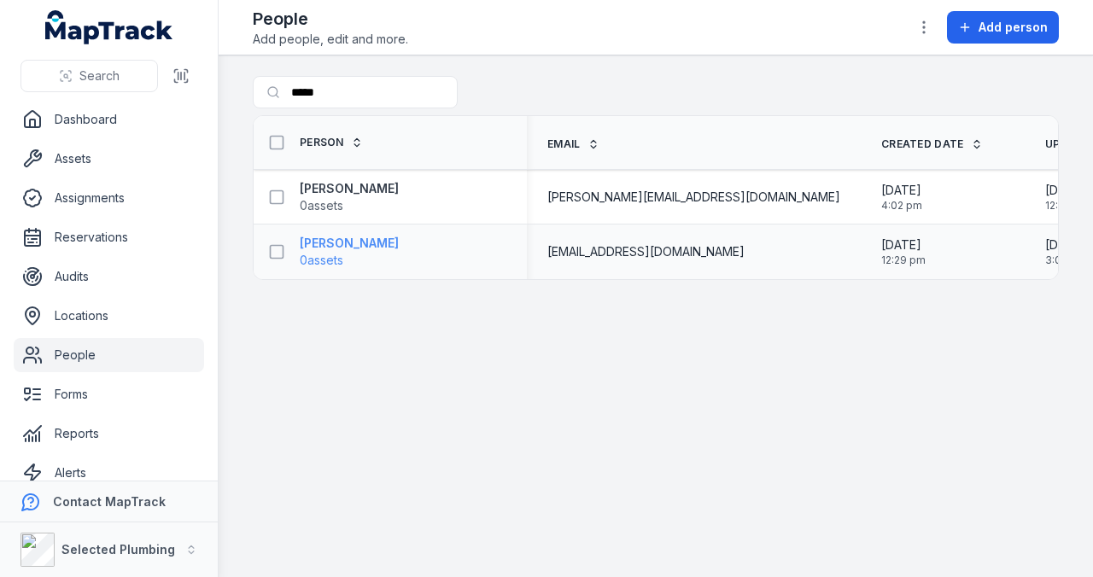
click at [319, 245] on strong "[PERSON_NAME]" at bounding box center [349, 243] width 99 height 17
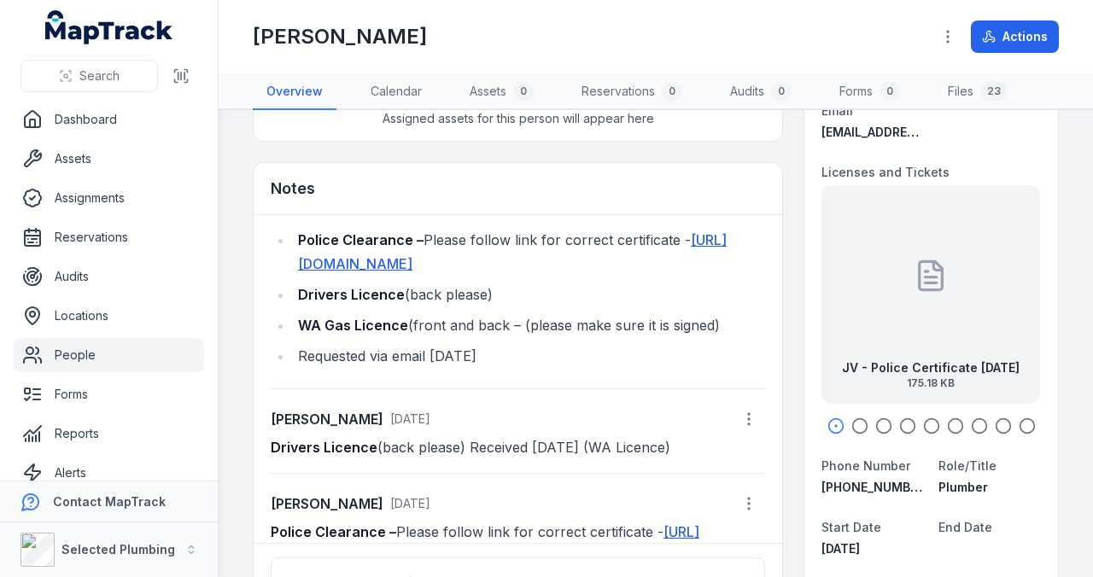
scroll to position [214, 0]
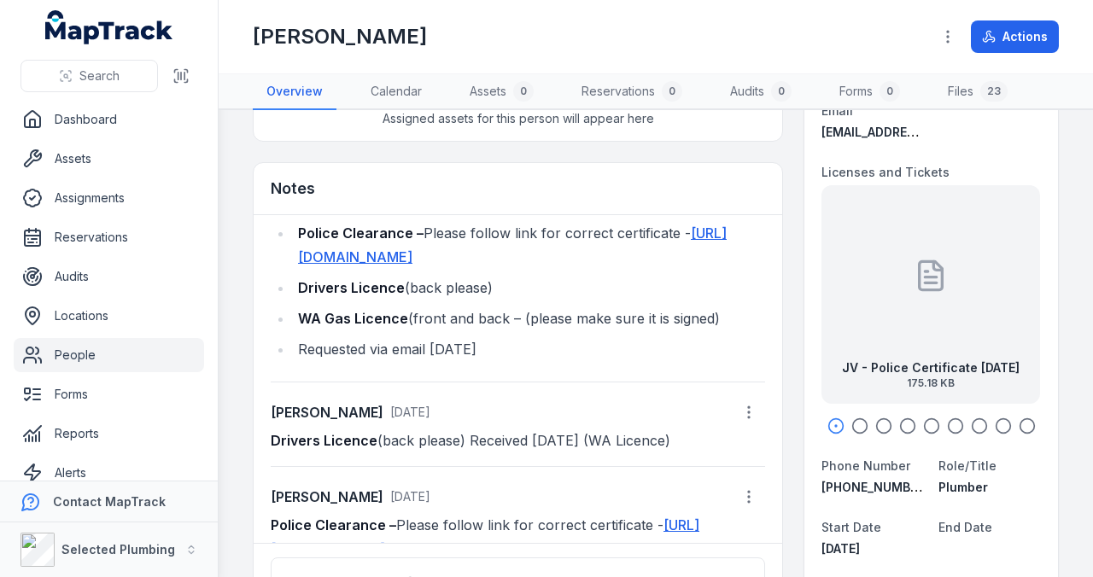
click at [852, 418] on icon "button" at bounding box center [860, 426] width 17 height 17
click at [880, 419] on icon "button" at bounding box center [883, 426] width 17 height 17
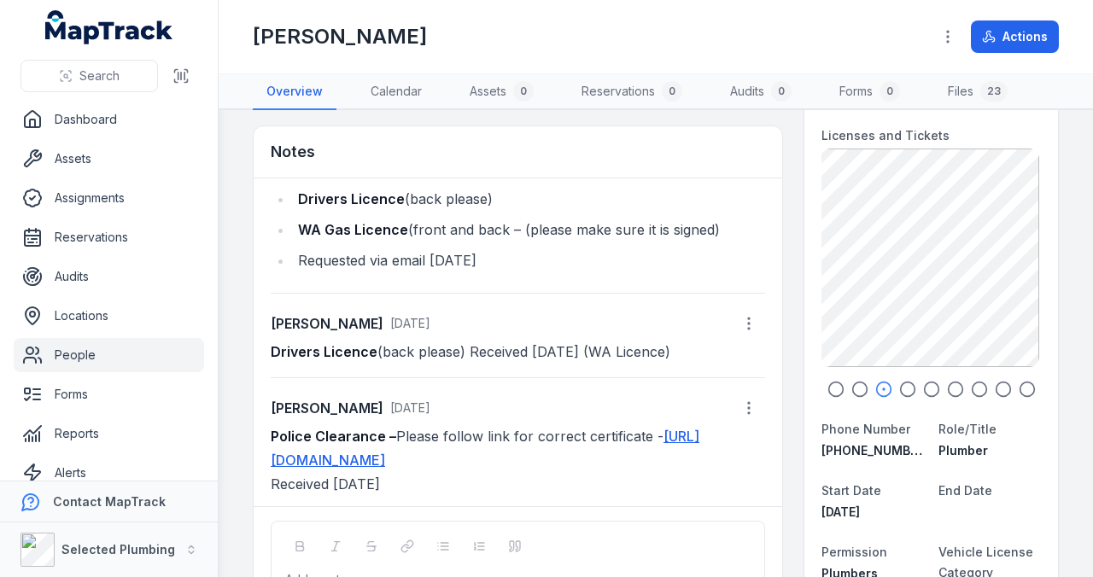
scroll to position [227, 0]
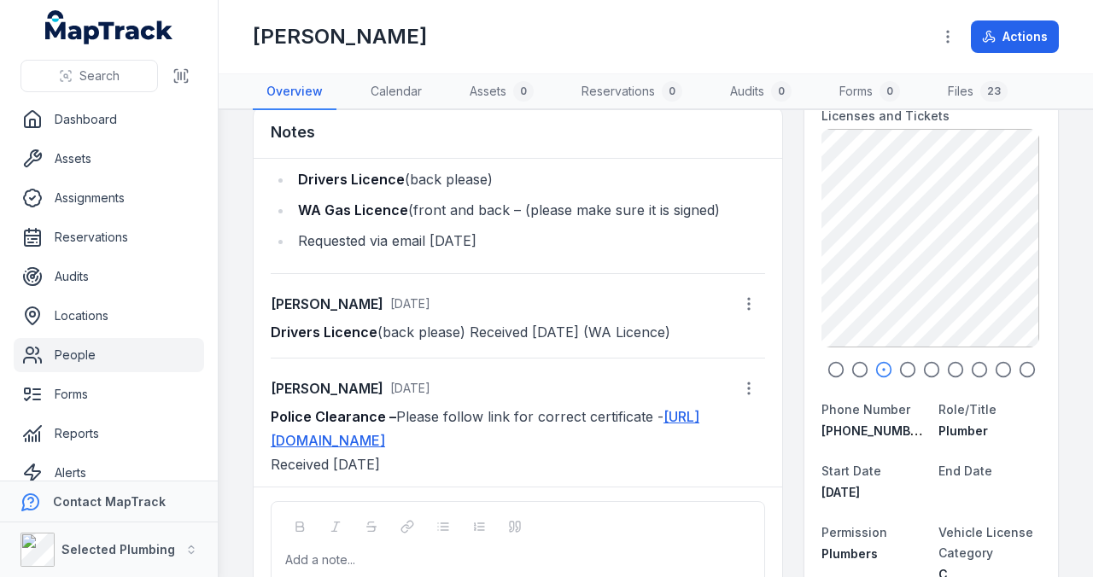
click at [904, 366] on icon "button" at bounding box center [907, 369] width 17 height 17
click at [923, 365] on icon "button" at bounding box center [931, 369] width 17 height 17
click at [947, 366] on icon "button" at bounding box center [955, 369] width 17 height 17
click at [974, 366] on icon "button" at bounding box center [979, 369] width 17 height 17
click at [962, 268] on div "JV-NSW Plumber, Drainer, Gas Fitter exp [DATE] 63.28 KB" at bounding box center [930, 238] width 219 height 219
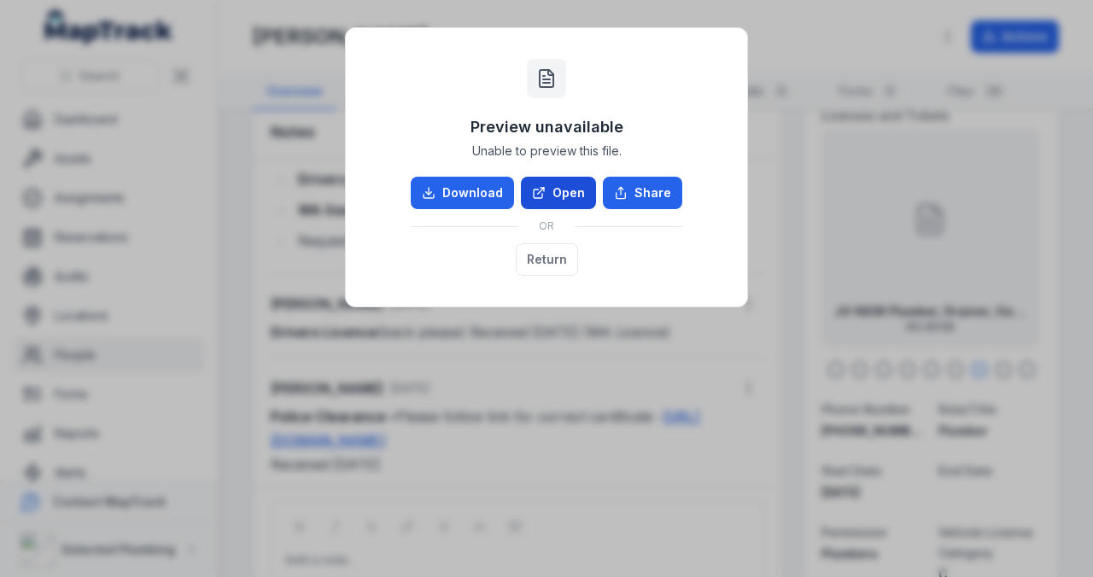
click at [584, 184] on link "Open" at bounding box center [558, 193] width 75 height 32
click at [545, 260] on button "Return" at bounding box center [547, 259] width 62 height 32
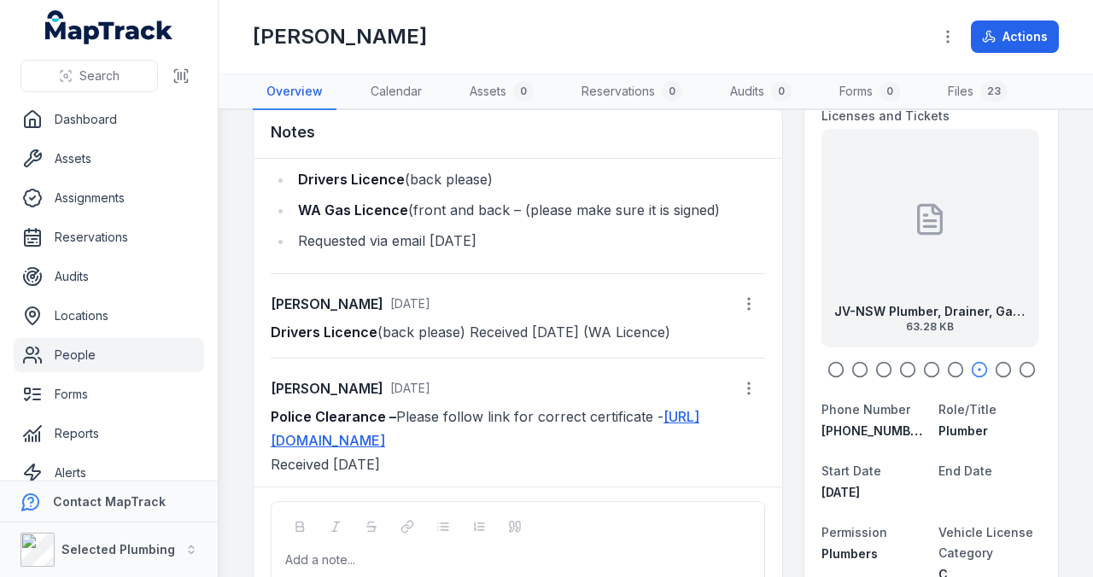
scroll to position [310, 0]
click at [996, 367] on icon "button" at bounding box center [1003, 369] width 17 height 17
click at [1019, 367] on icon "button" at bounding box center [1027, 369] width 17 height 17
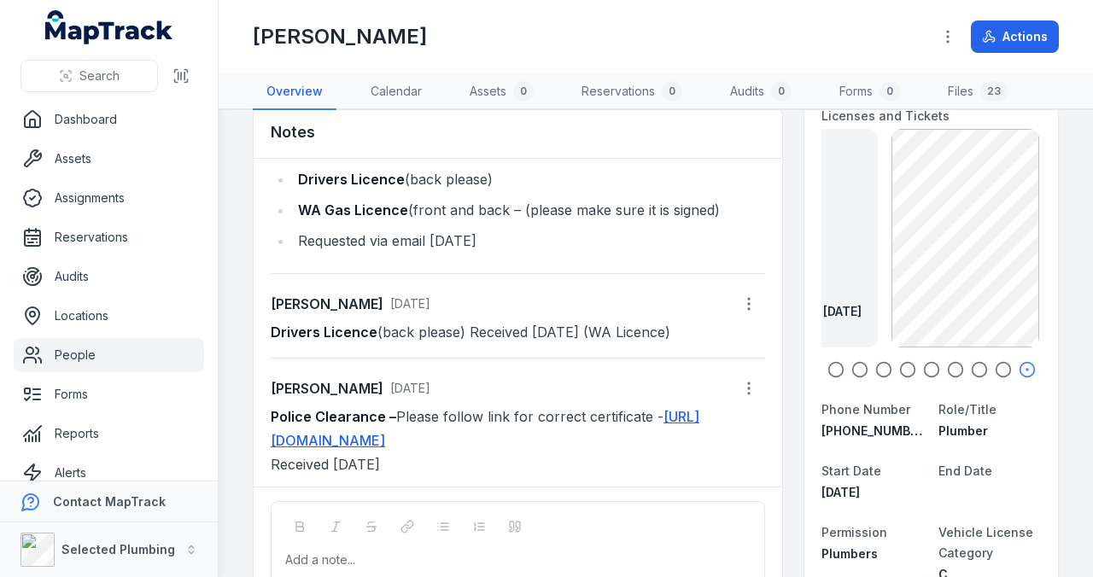
click at [832, 366] on icon "button" at bounding box center [836, 369] width 17 height 17
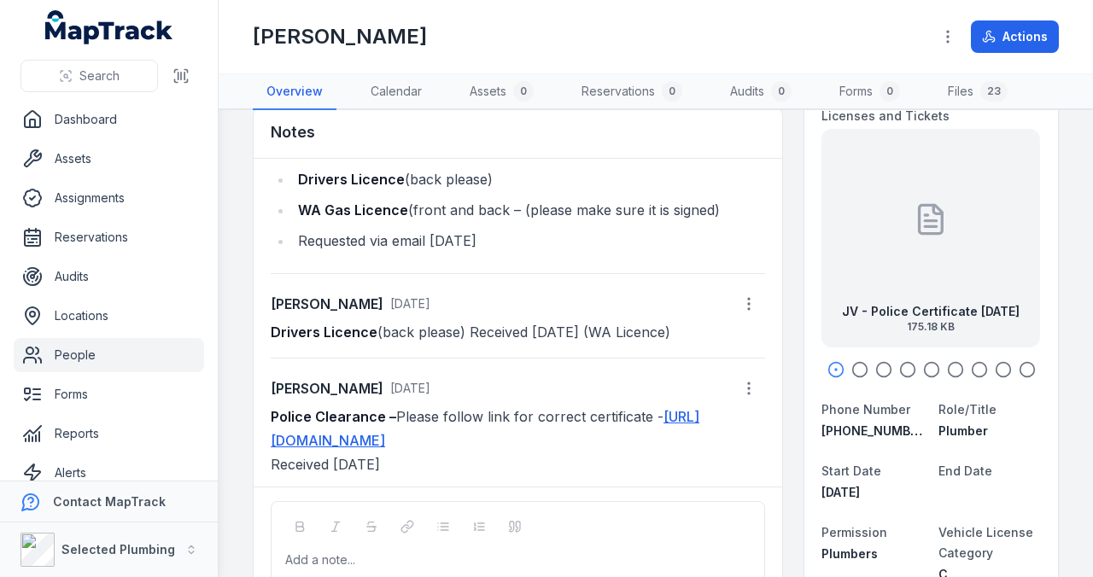
click at [883, 252] on div "JV - Police Certificate [DATE] 175.18 KB" at bounding box center [931, 238] width 219 height 219
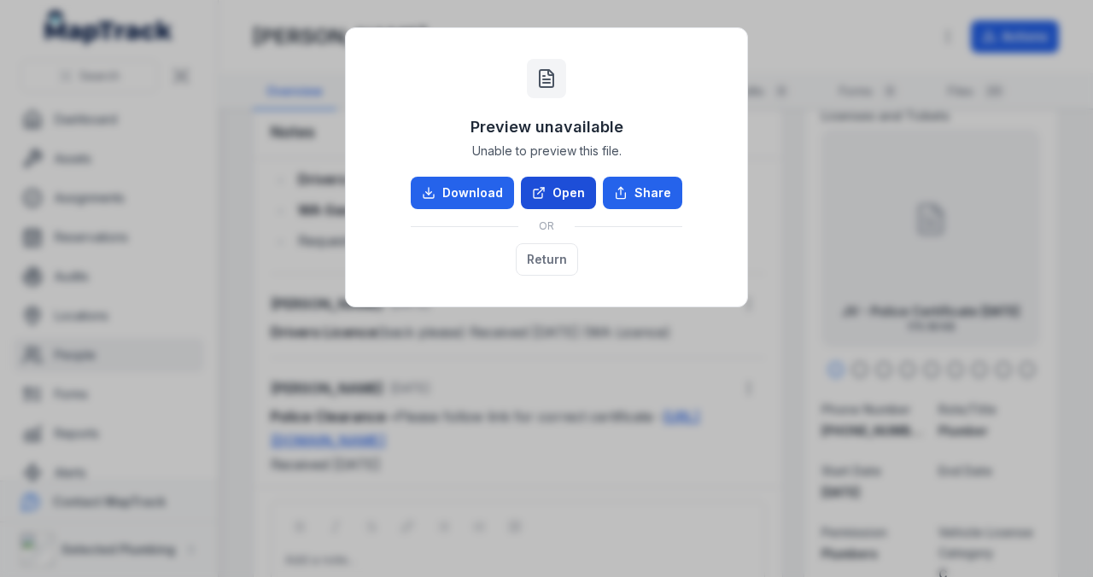
click at [566, 195] on link "Open" at bounding box center [558, 193] width 75 height 32
click at [535, 255] on button "Return" at bounding box center [547, 259] width 62 height 32
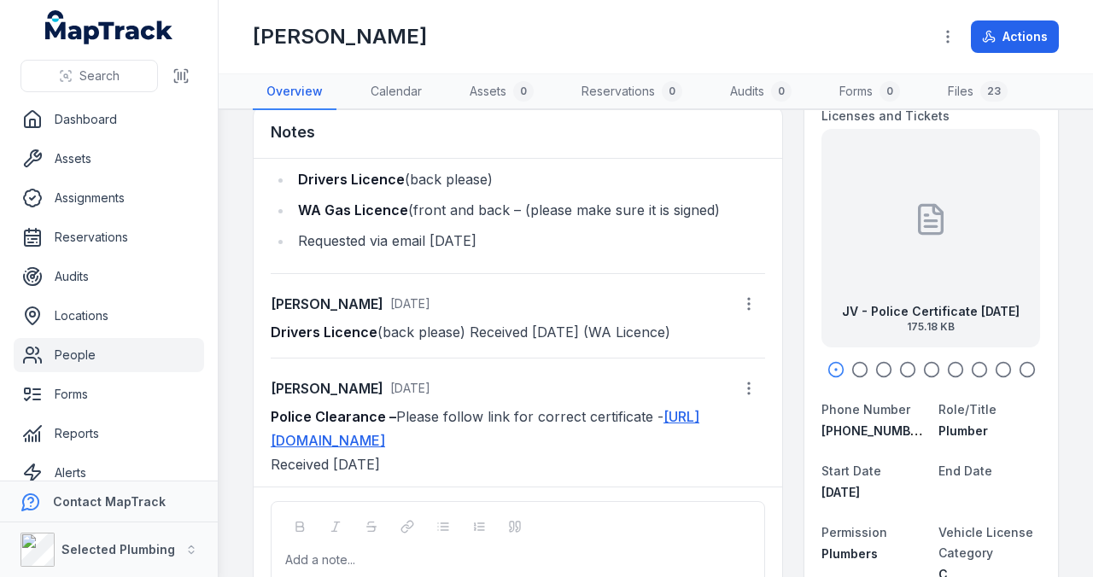
click at [854, 366] on icon "button" at bounding box center [860, 369] width 17 height 17
click at [875, 366] on icon "button" at bounding box center [883, 369] width 17 height 17
click at [900, 366] on icon "button" at bounding box center [907, 369] width 17 height 17
click at [923, 365] on icon "button" at bounding box center [931, 369] width 17 height 17
click at [948, 315] on strong "JV-Construction Card ACT front" at bounding box center [929, 311] width 191 height 17
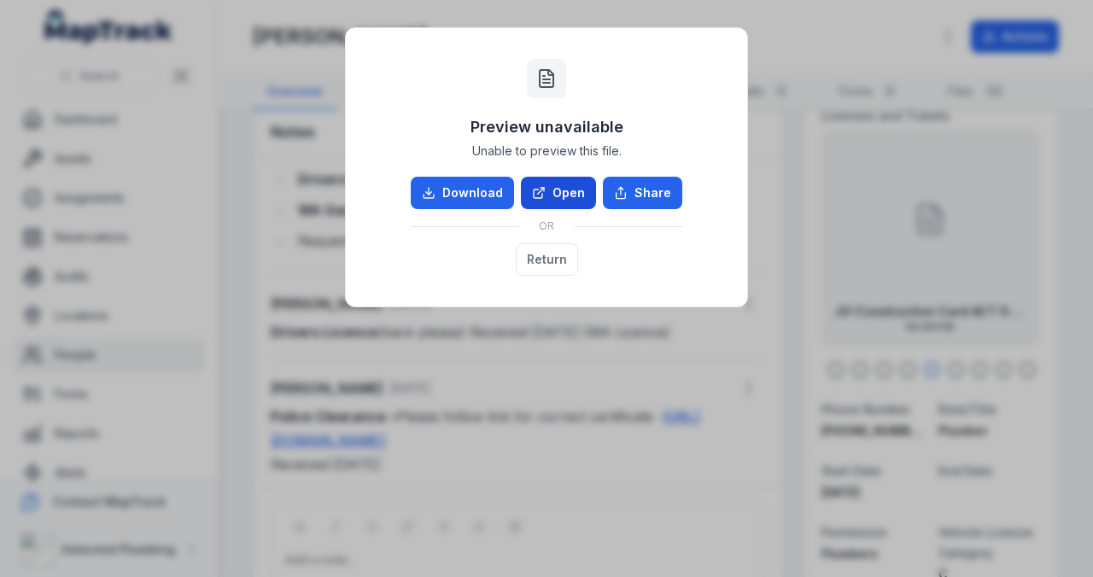
click at [543, 200] on link "Open" at bounding box center [558, 193] width 75 height 32
click at [545, 256] on button "Return" at bounding box center [547, 259] width 62 height 32
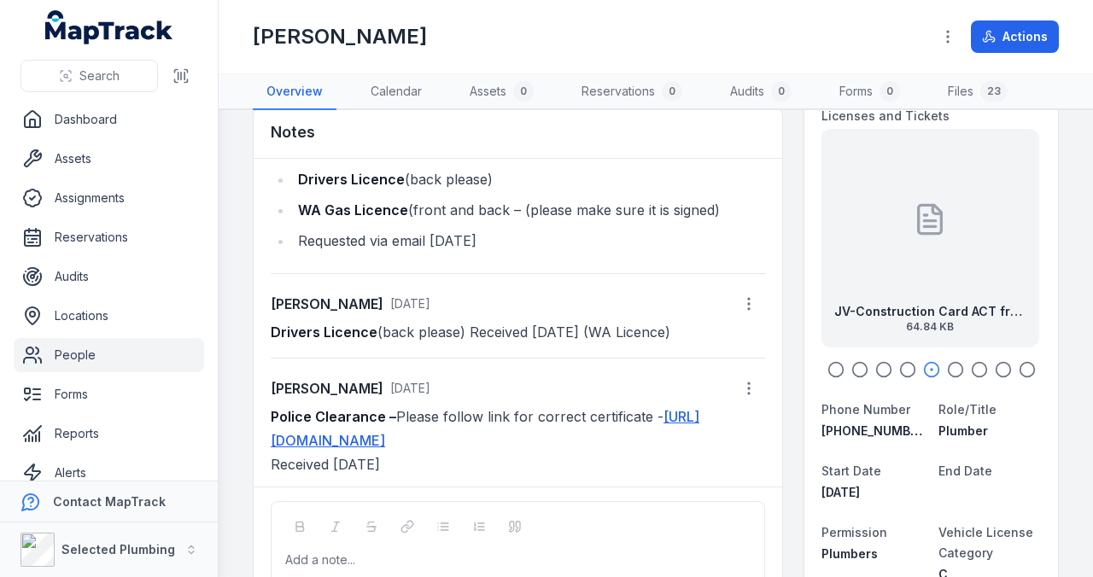
click at [947, 366] on icon "button" at bounding box center [955, 369] width 17 height 17
click at [972, 365] on icon "button" at bounding box center [979, 369] width 17 height 17
click at [995, 363] on icon "button" at bounding box center [1003, 369] width 17 height 17
click at [1027, 363] on circle "button" at bounding box center [1027, 370] width 15 height 15
click at [539, 458] on p "Police Clearance – Please follow link for correct certificate - [URL][DOMAIN_NA…" at bounding box center [518, 441] width 495 height 72
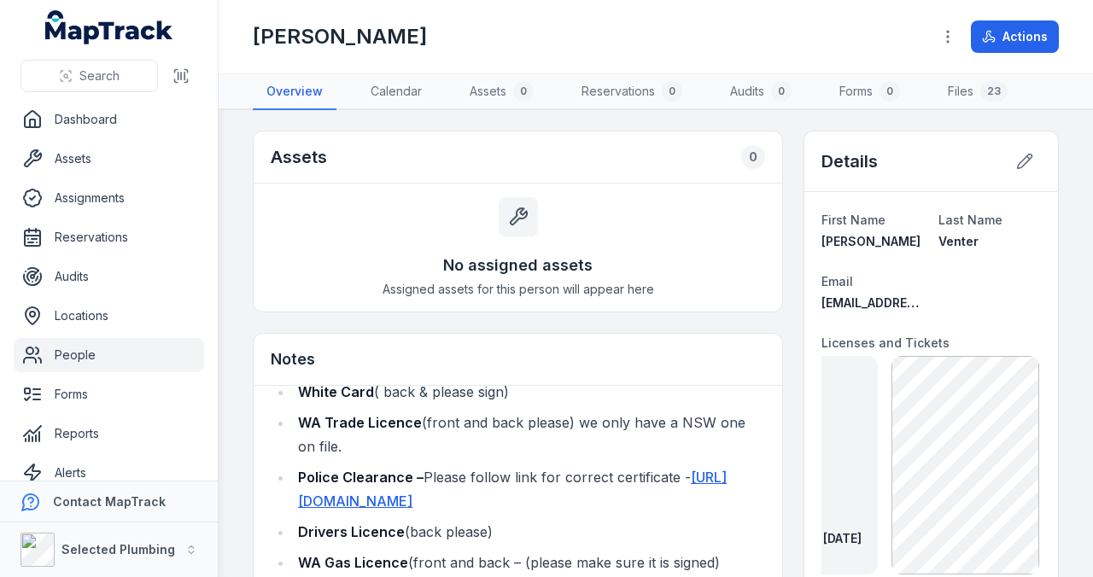
scroll to position [139, 0]
